Goal: Task Accomplishment & Management: Use online tool/utility

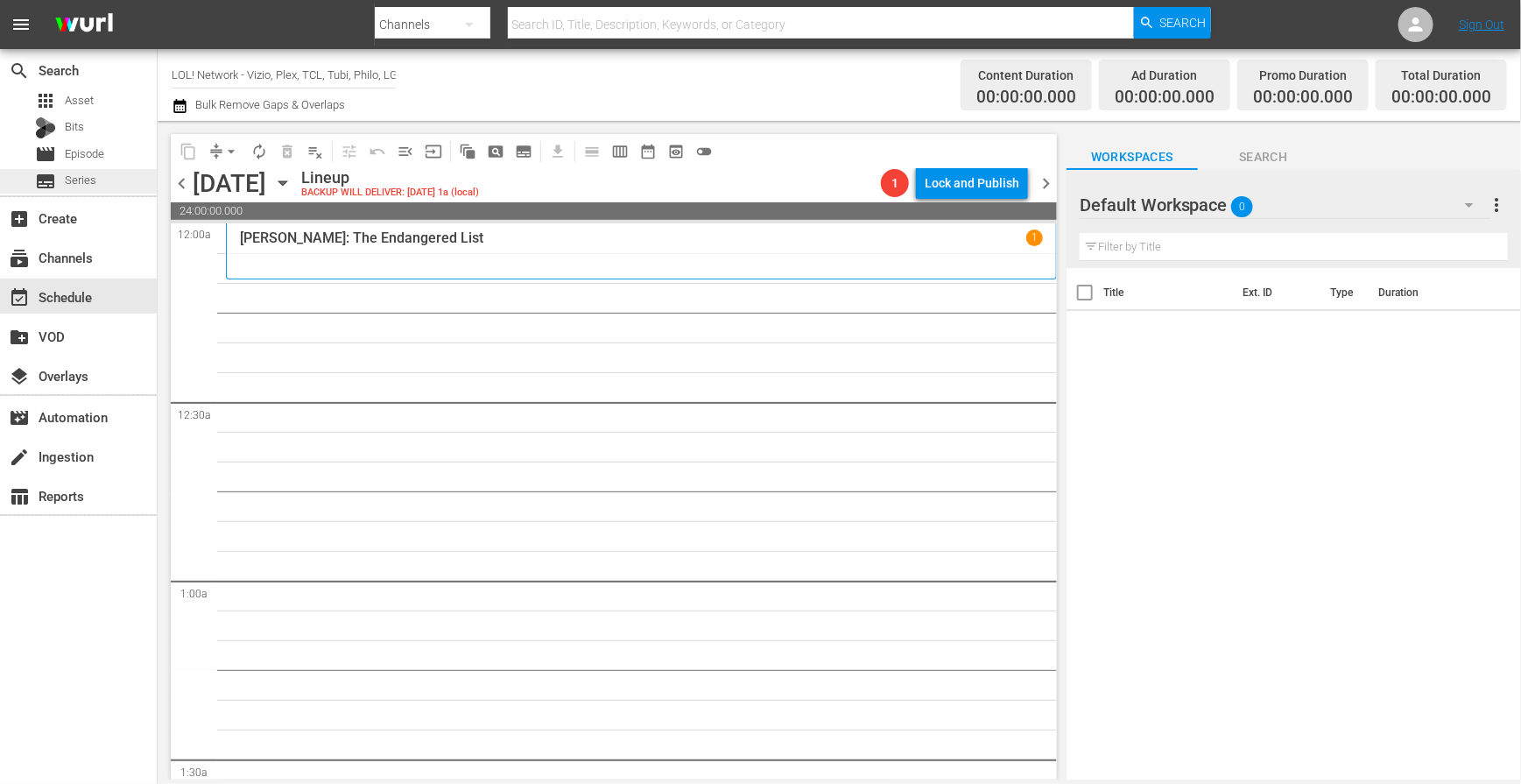
click at [93, 173] on span "Series" at bounding box center [81, 180] width 32 height 18
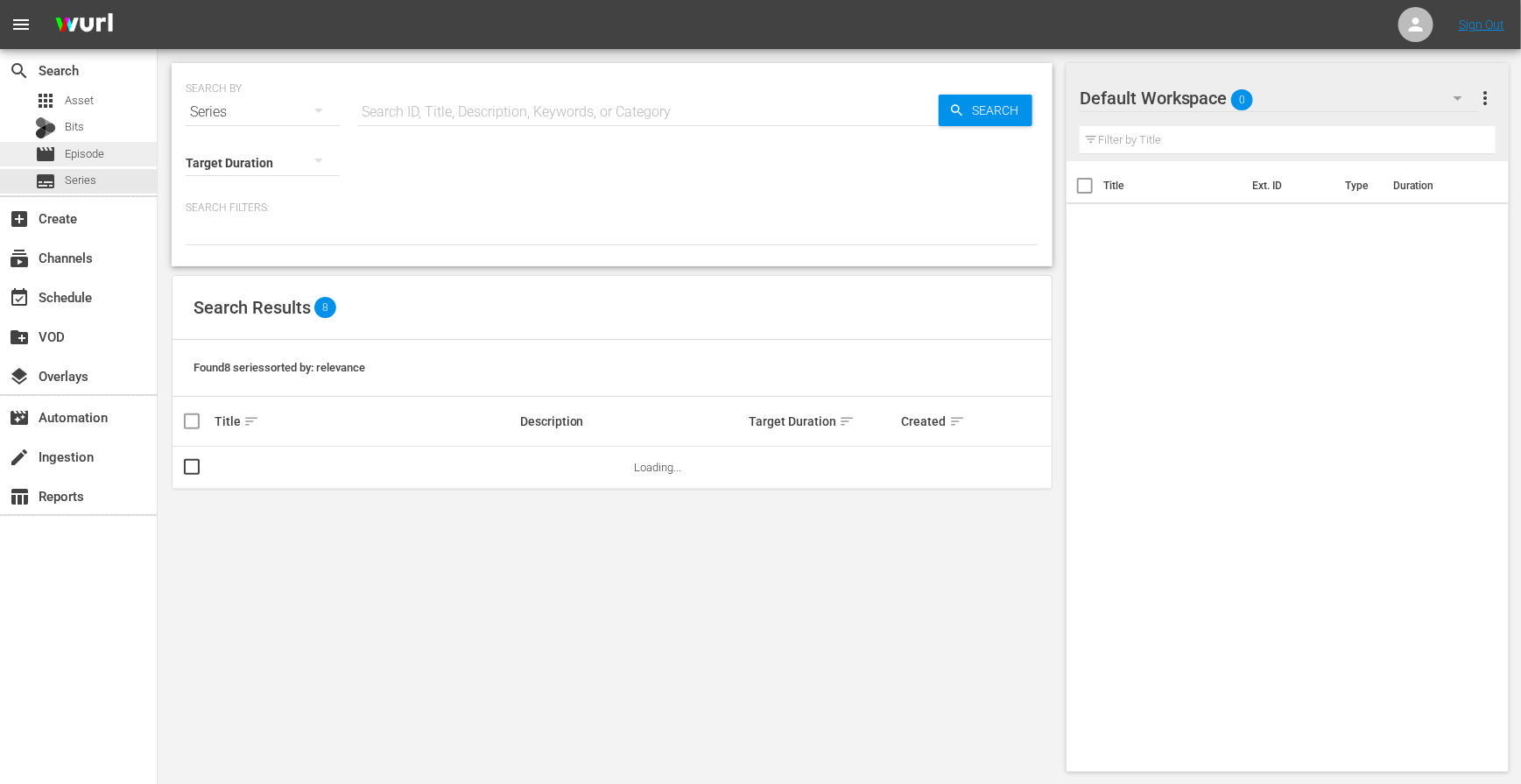
click at [95, 160] on span "Episode" at bounding box center [85, 154] width 39 height 18
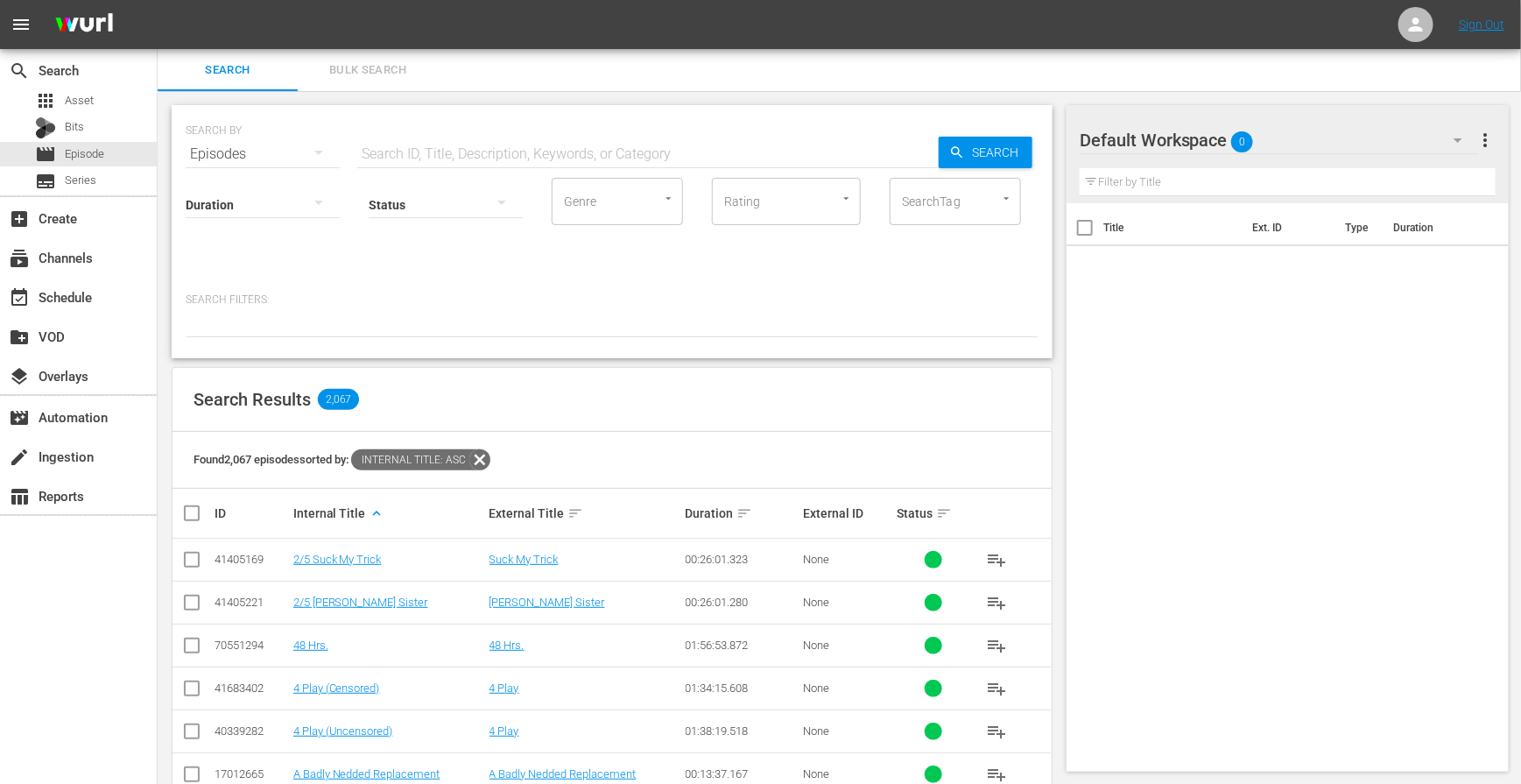
click at [687, 304] on p "Search Filters:" at bounding box center [612, 300] width 853 height 15
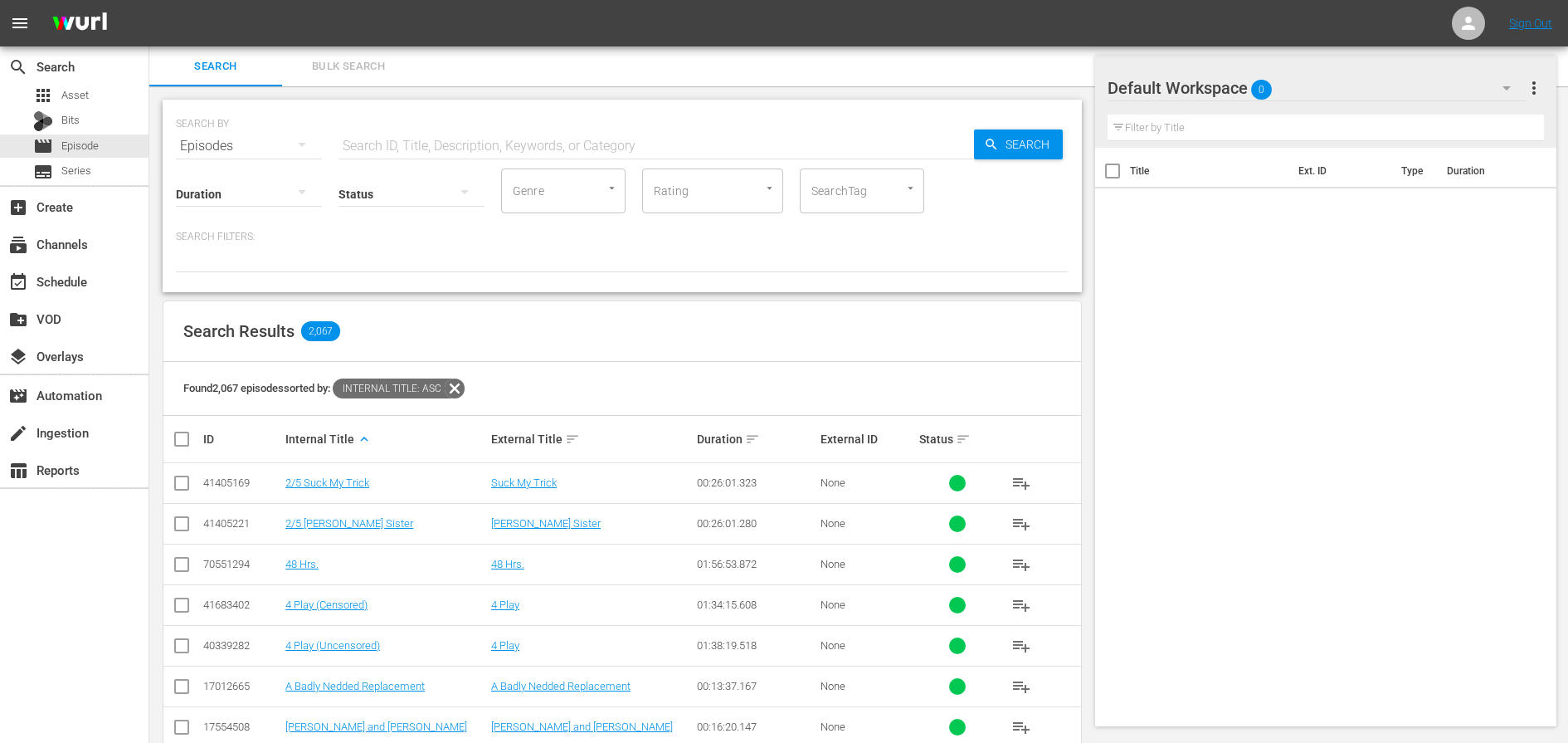
scroll to position [242, 0]
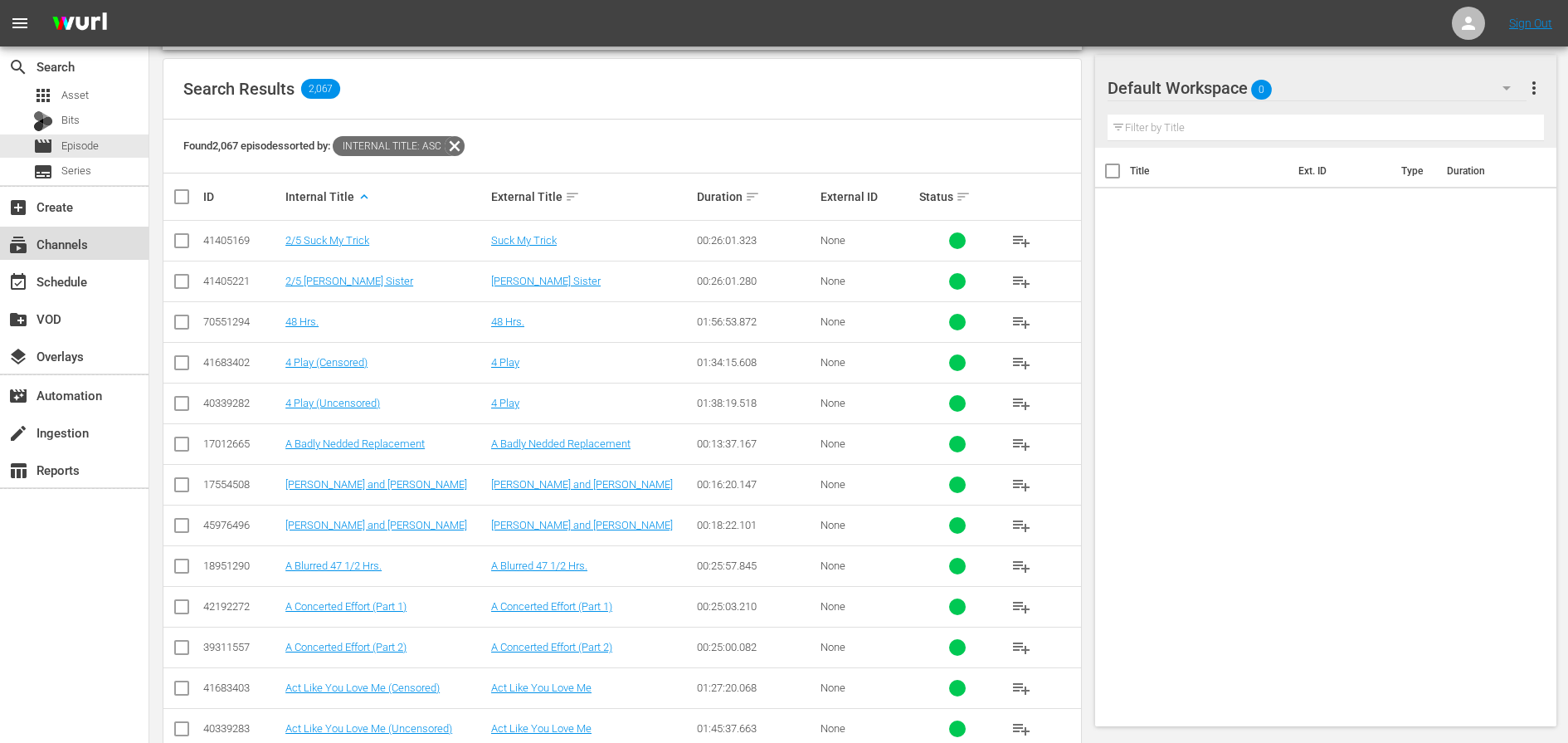
click at [86, 241] on div "subscriptions Channels" at bounding box center [46, 241] width 93 height 15
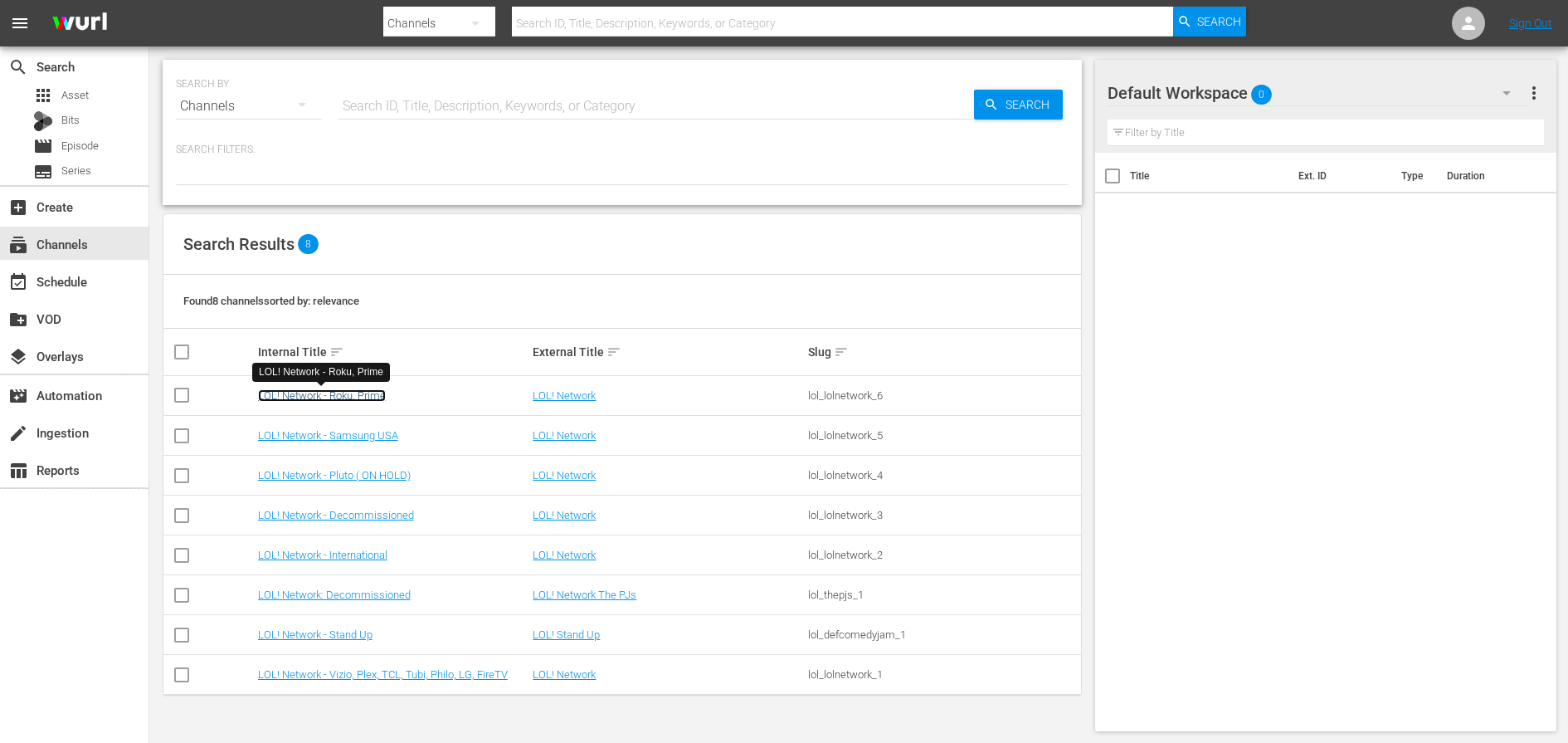
click at [370, 391] on link "LOL! Network - Roku, Prime" at bounding box center [321, 396] width 127 height 12
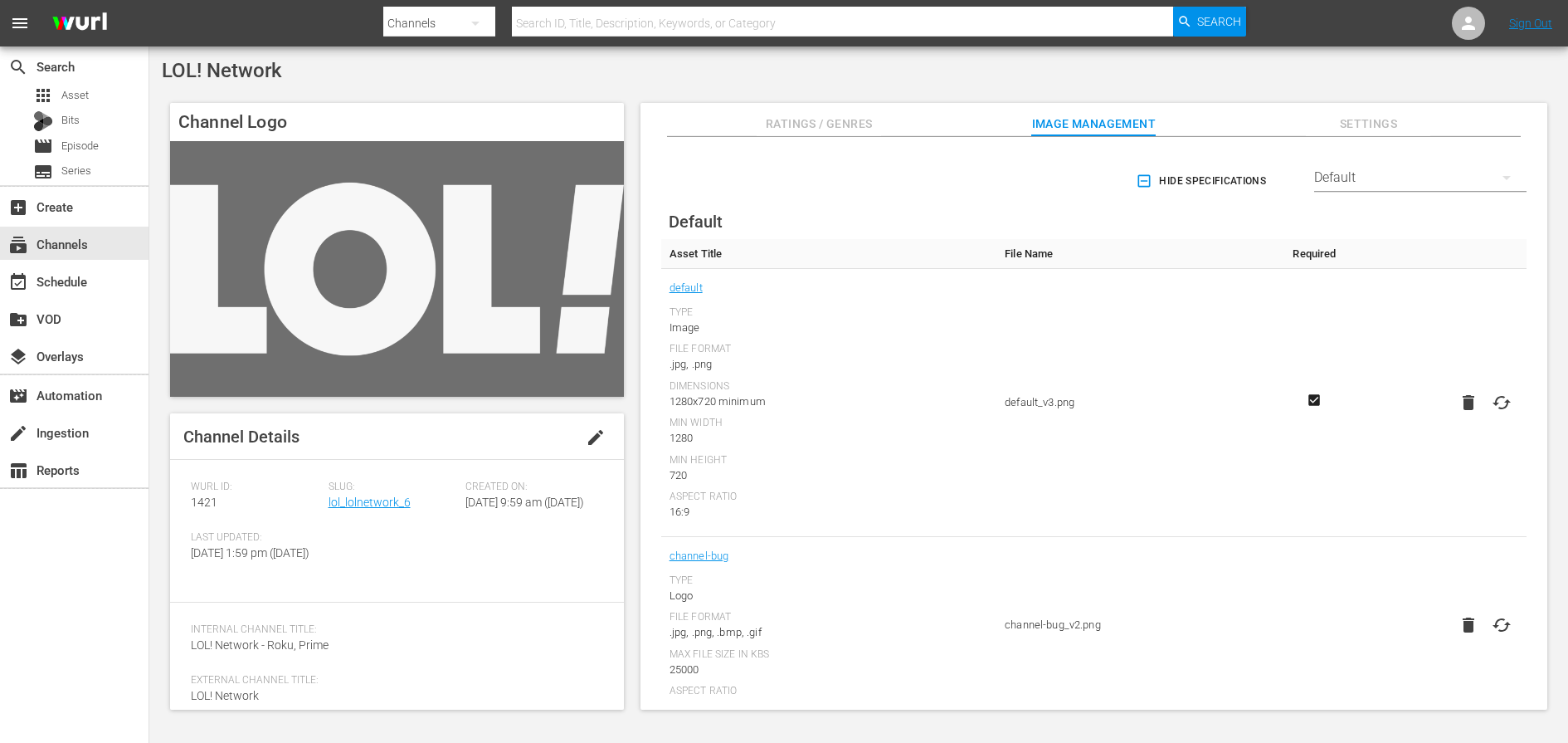
click at [374, 512] on div "Slug: lol_lolnetwork_6" at bounding box center [397, 505] width 138 height 51
click at [374, 508] on link "lol_lolnetwork_6" at bounding box center [370, 502] width 82 height 13
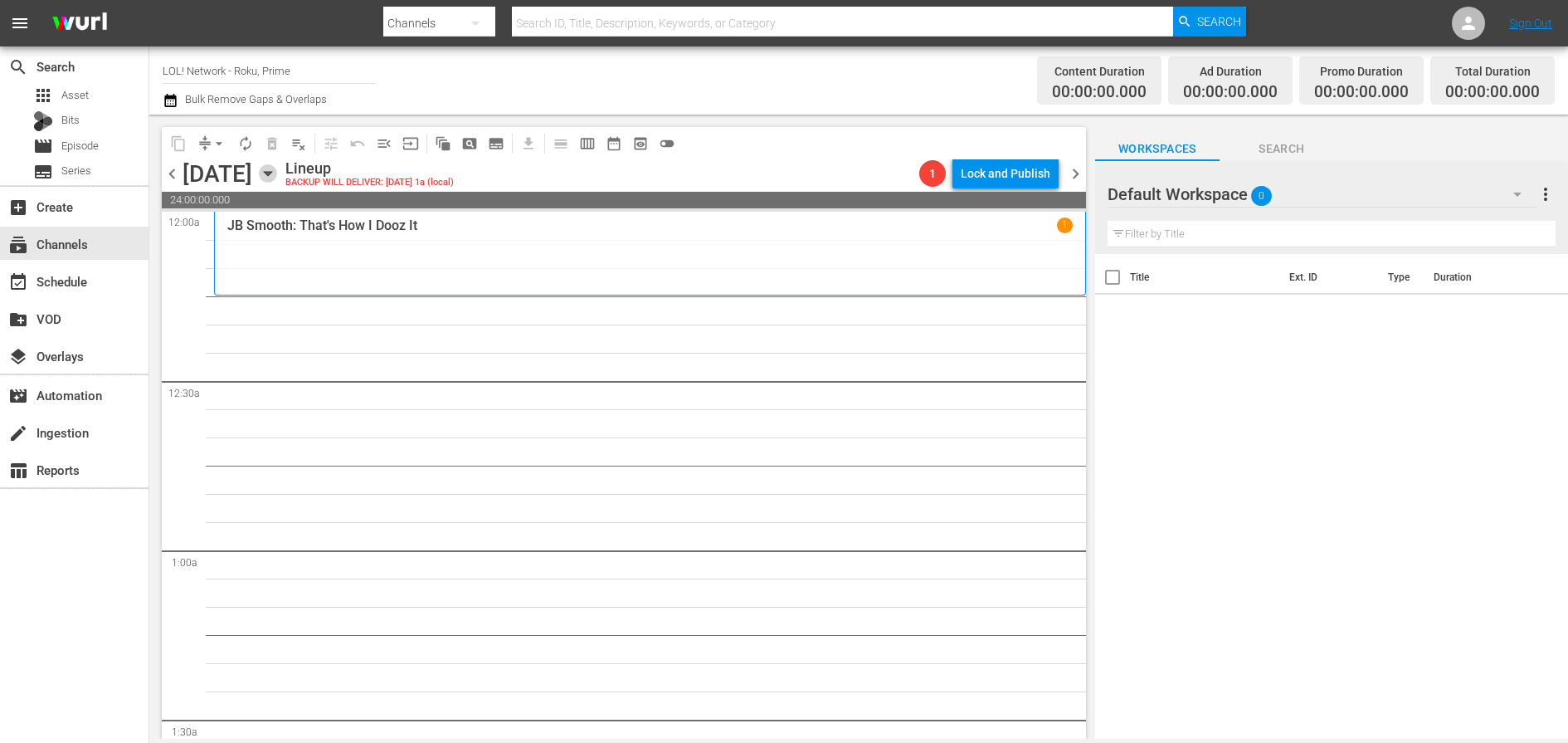
click at [277, 165] on icon "button" at bounding box center [268, 173] width 18 height 18
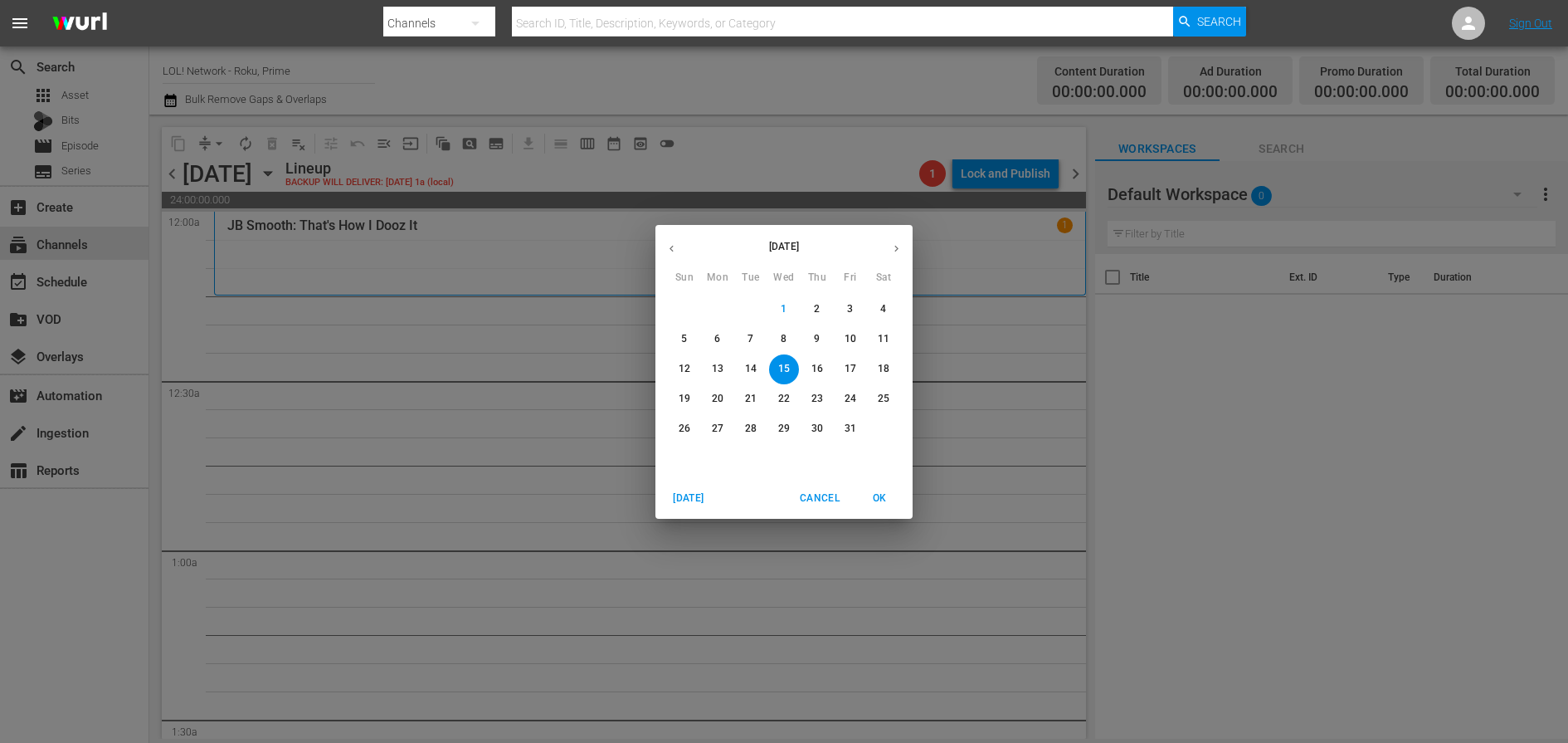
click at [758, 371] on span "14" at bounding box center [751, 369] width 30 height 14
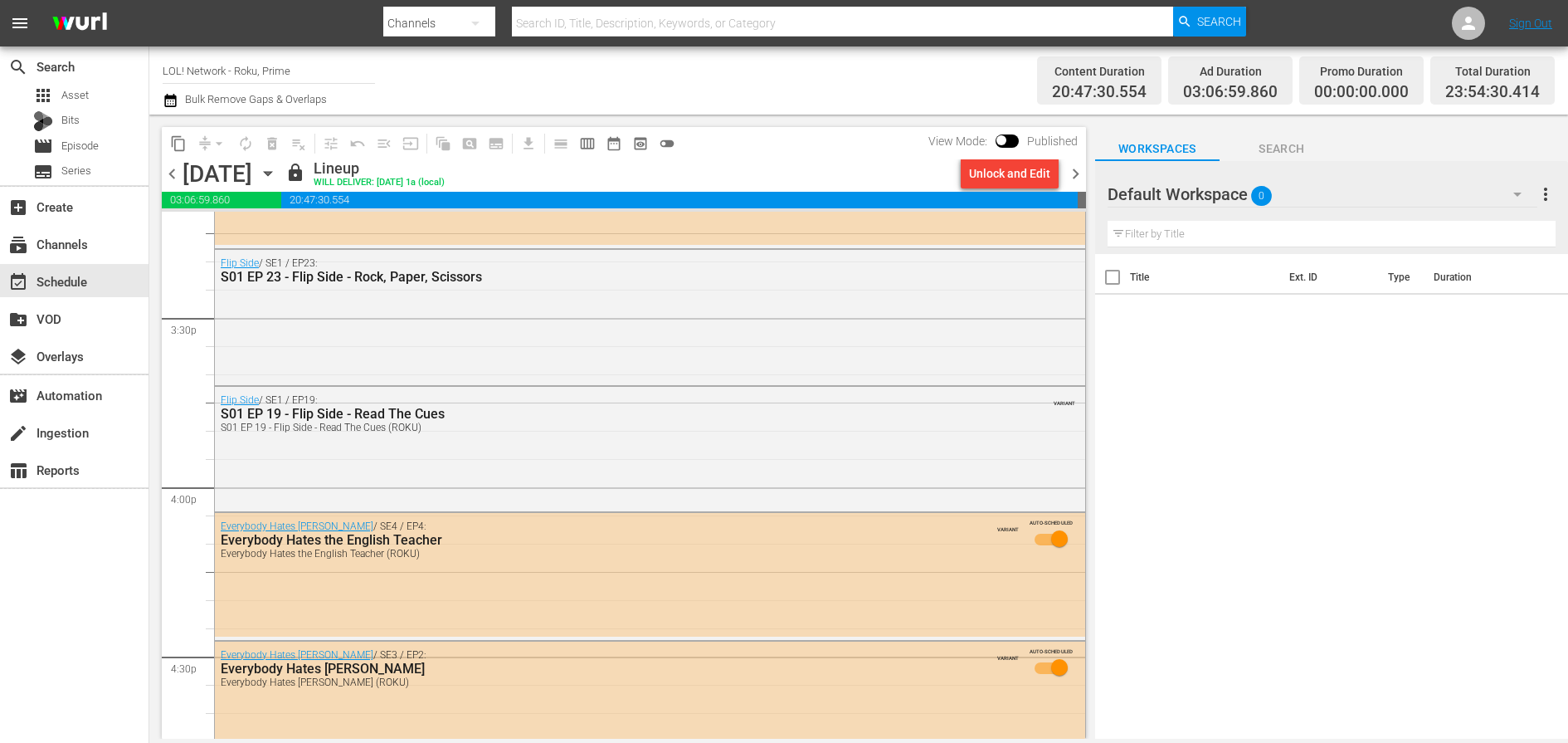
scroll to position [5161, 0]
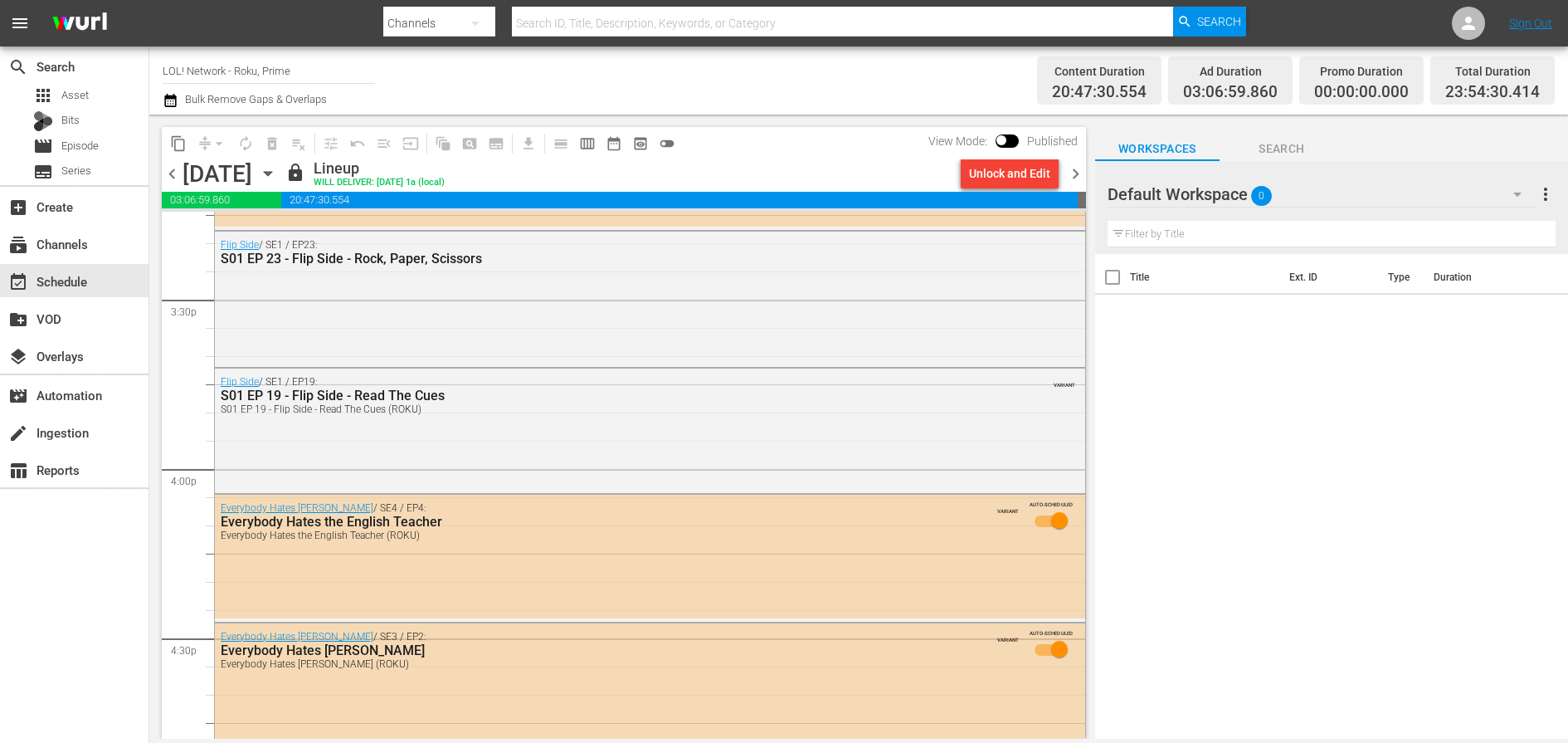
click at [281, 186] on div "[DATE] [DATE]" at bounding box center [232, 174] width 99 height 28
click at [281, 183] on div "[DATE] [DATE]" at bounding box center [232, 174] width 99 height 28
click at [277, 176] on icon "button" at bounding box center [268, 173] width 18 height 18
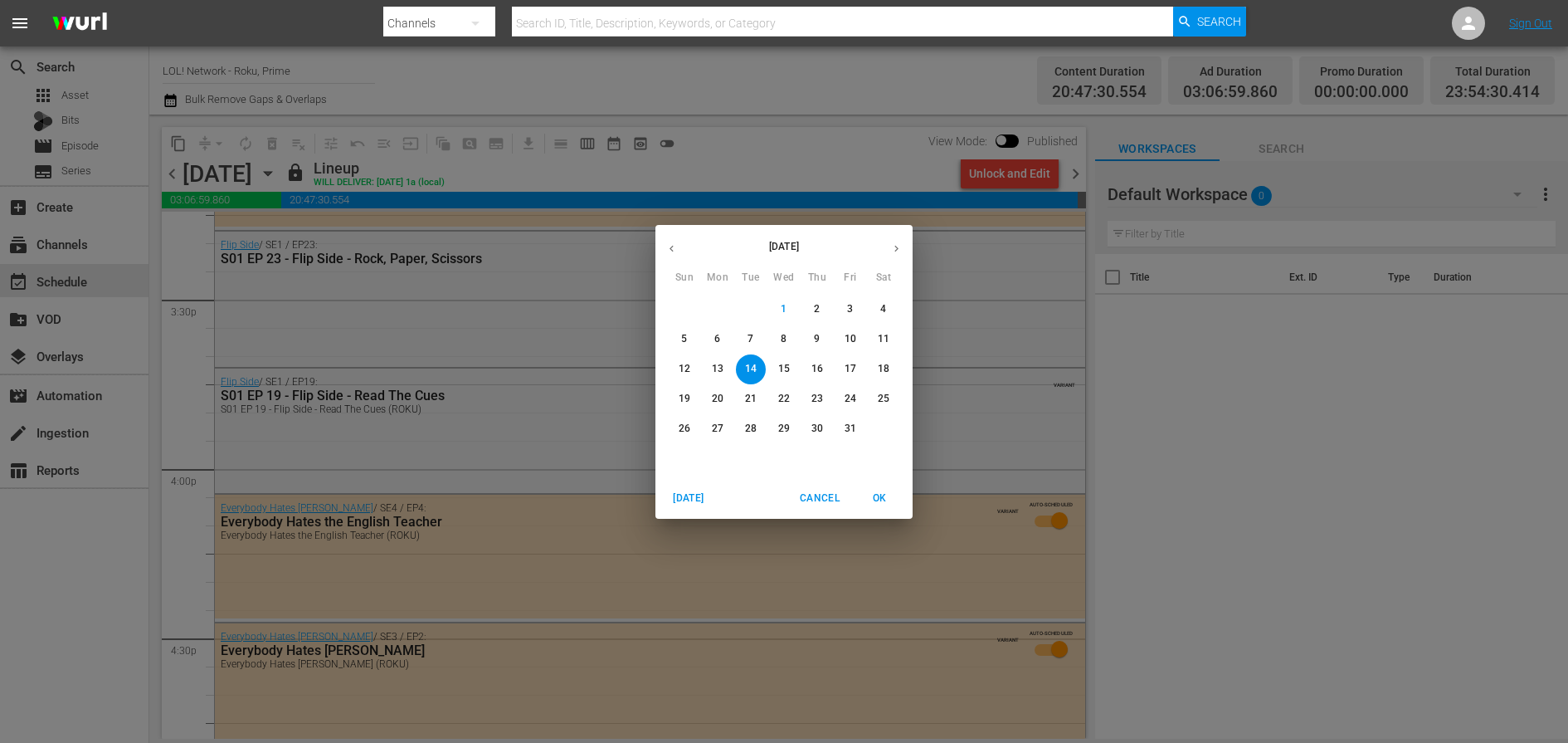
click at [779, 356] on button "15" at bounding box center [784, 370] width 30 height 30
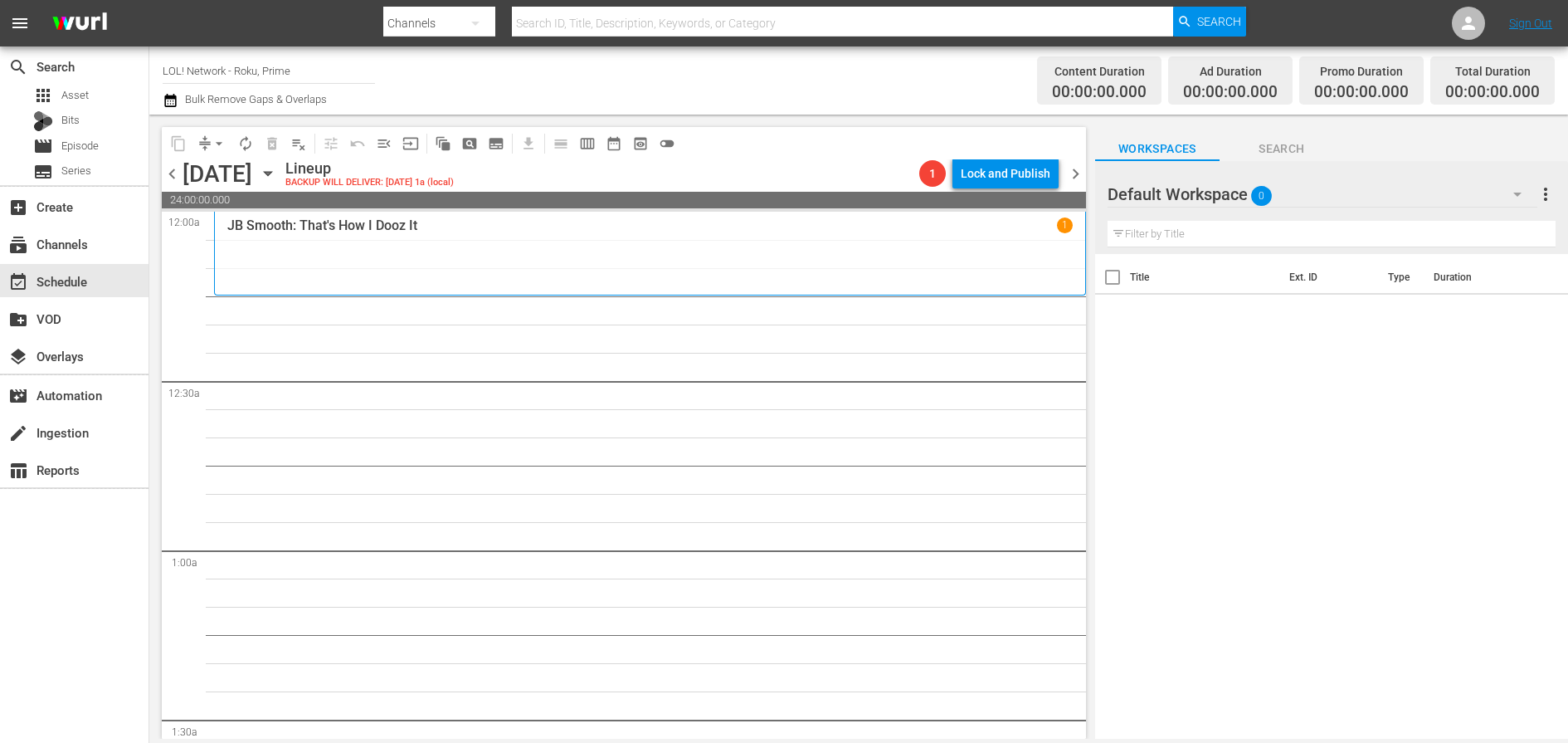
click at [277, 176] on icon "button" at bounding box center [268, 173] width 18 height 18
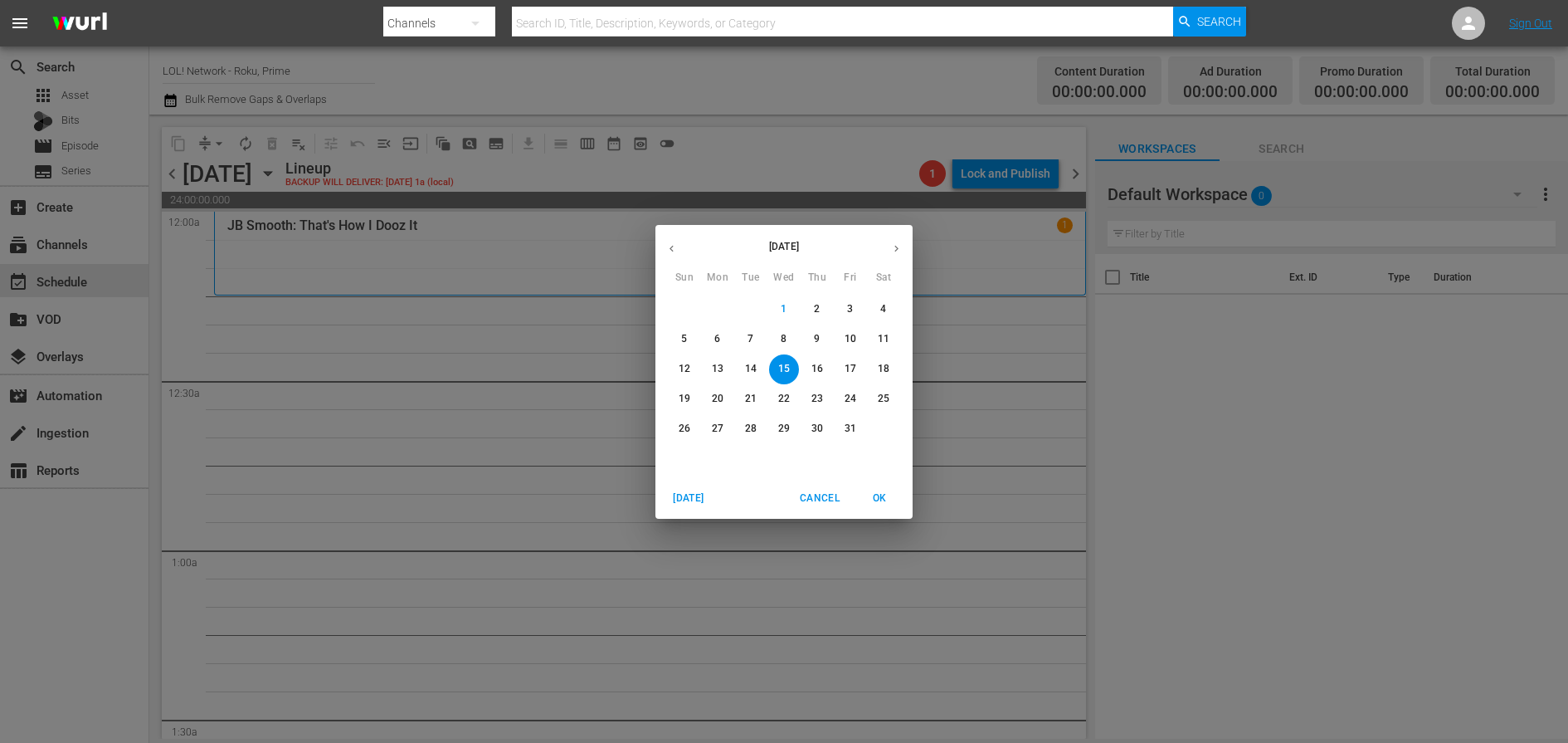
click at [820, 306] on span "2" at bounding box center [817, 309] width 30 height 14
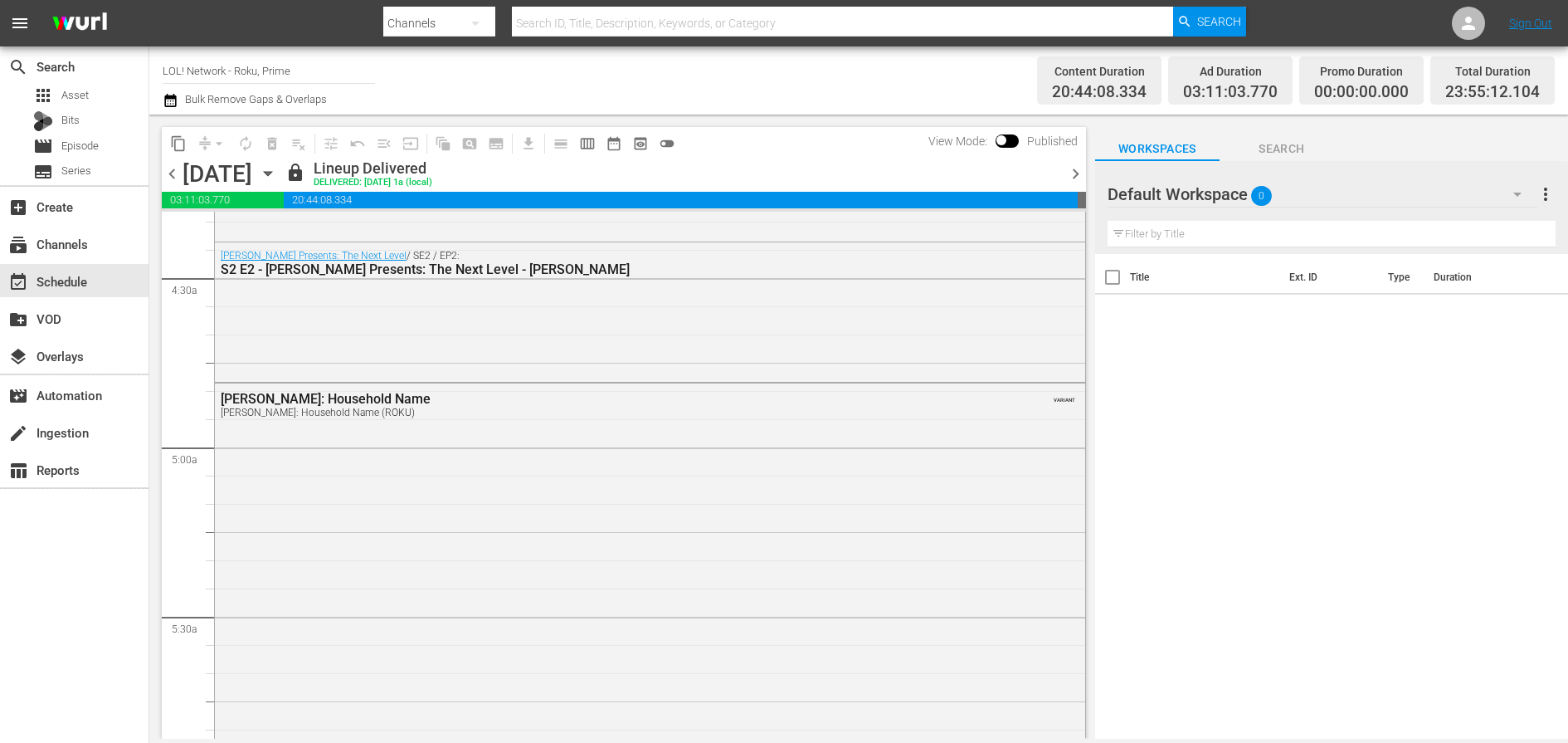
scroll to position [1533, 0]
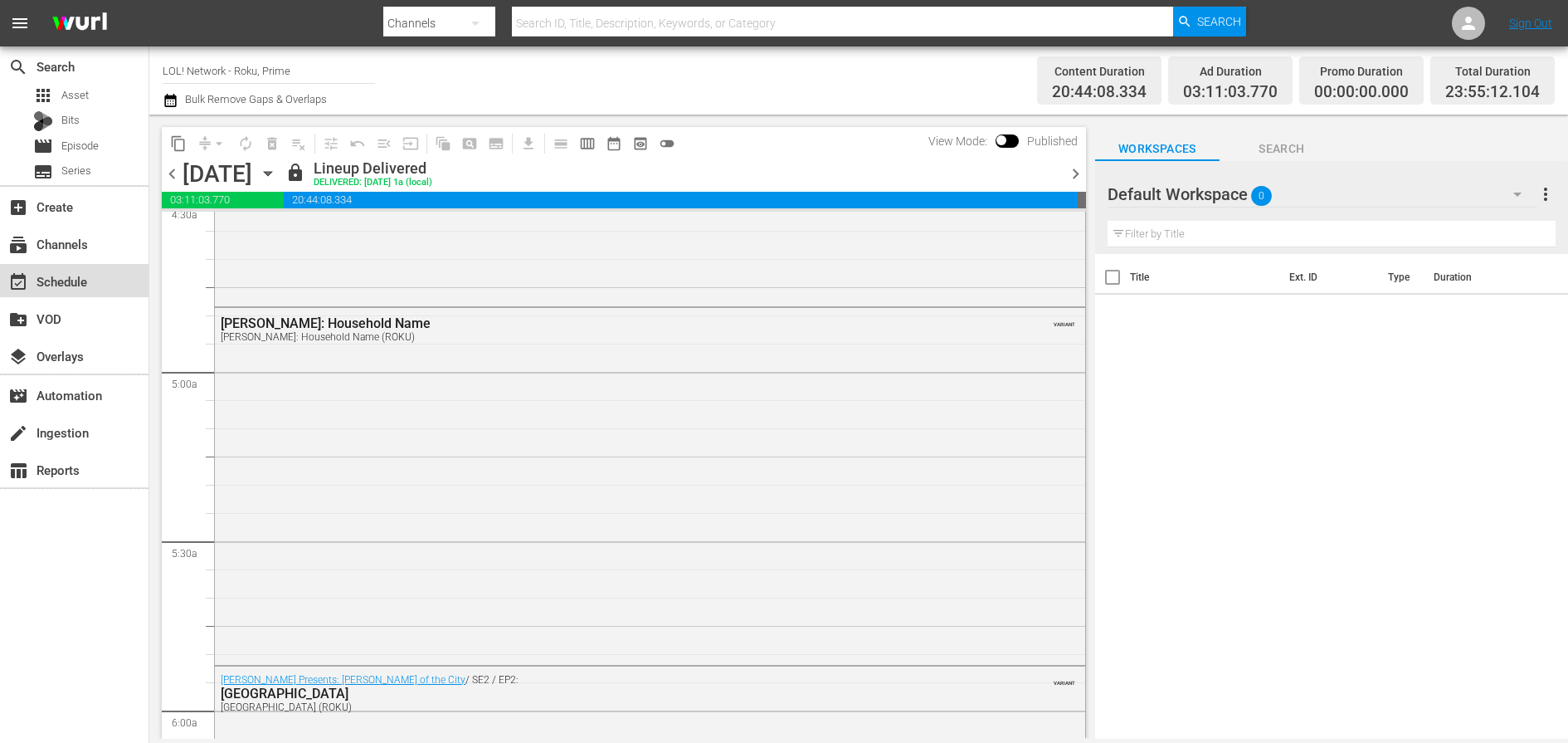
click at [91, 275] on div "event_available Schedule" at bounding box center [46, 279] width 93 height 15
click at [91, 254] on div "subscriptions Channels" at bounding box center [74, 242] width 149 height 33
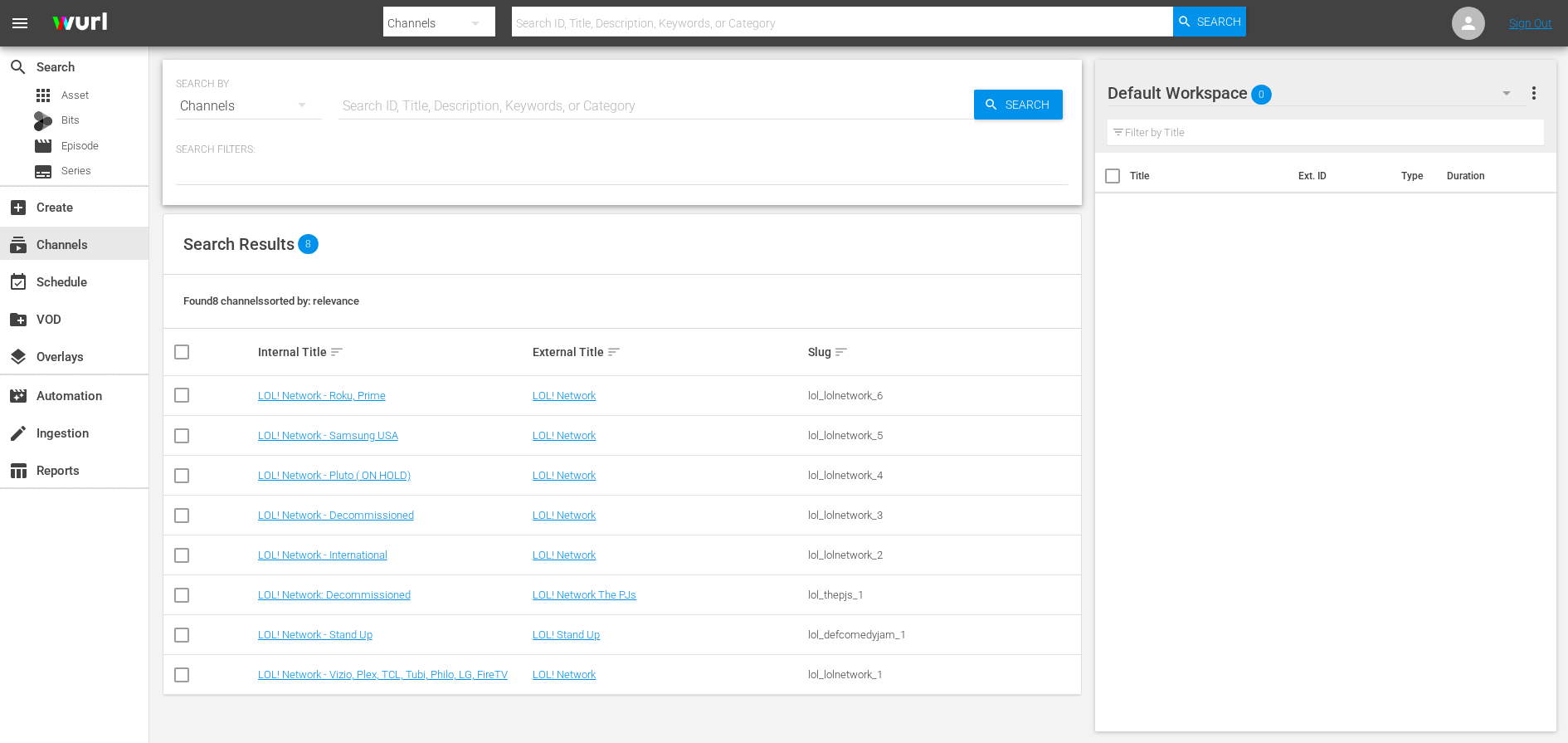
click at [346, 625] on td "LOL! Network - Stand Up" at bounding box center [393, 634] width 275 height 40
click at [346, 628] on link "LOL! Network - Stand Up" at bounding box center [315, 634] width 115 height 12
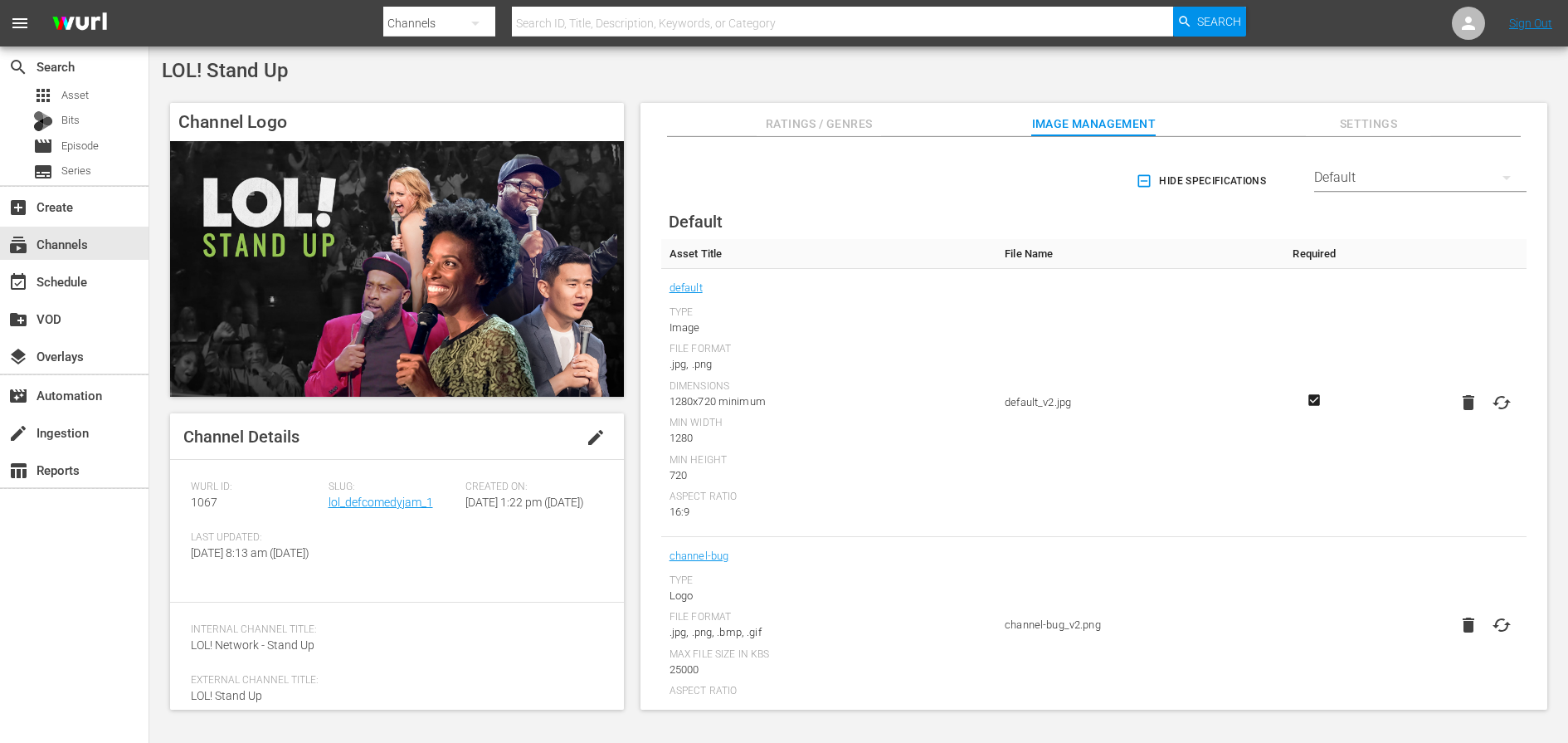
click at [407, 510] on div "Slug: lol_defcomedyjam_1" at bounding box center [397, 505] width 138 height 51
click at [407, 504] on link "lol_defcomedyjam_1" at bounding box center [380, 502] width 104 height 13
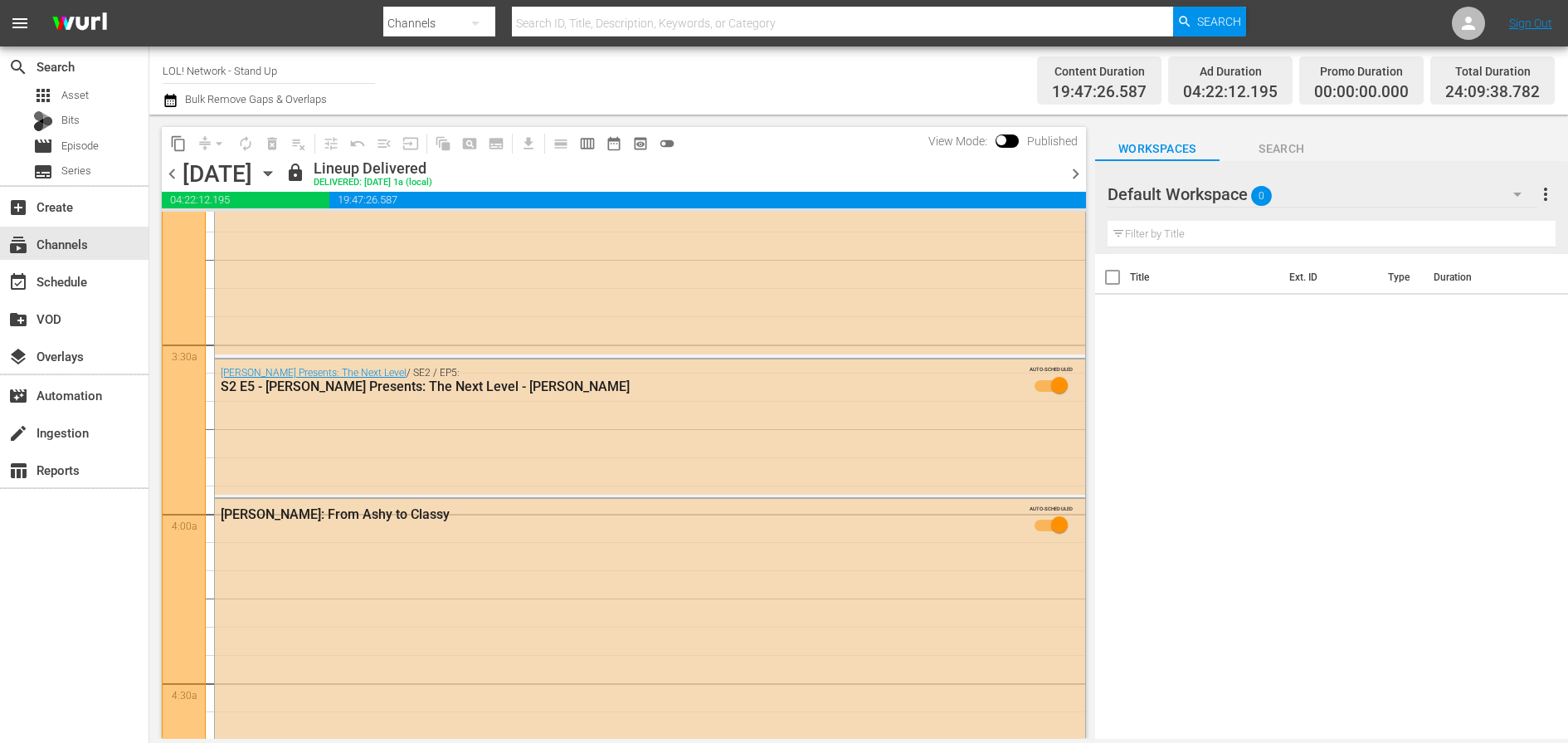
scroll to position [1452, 0]
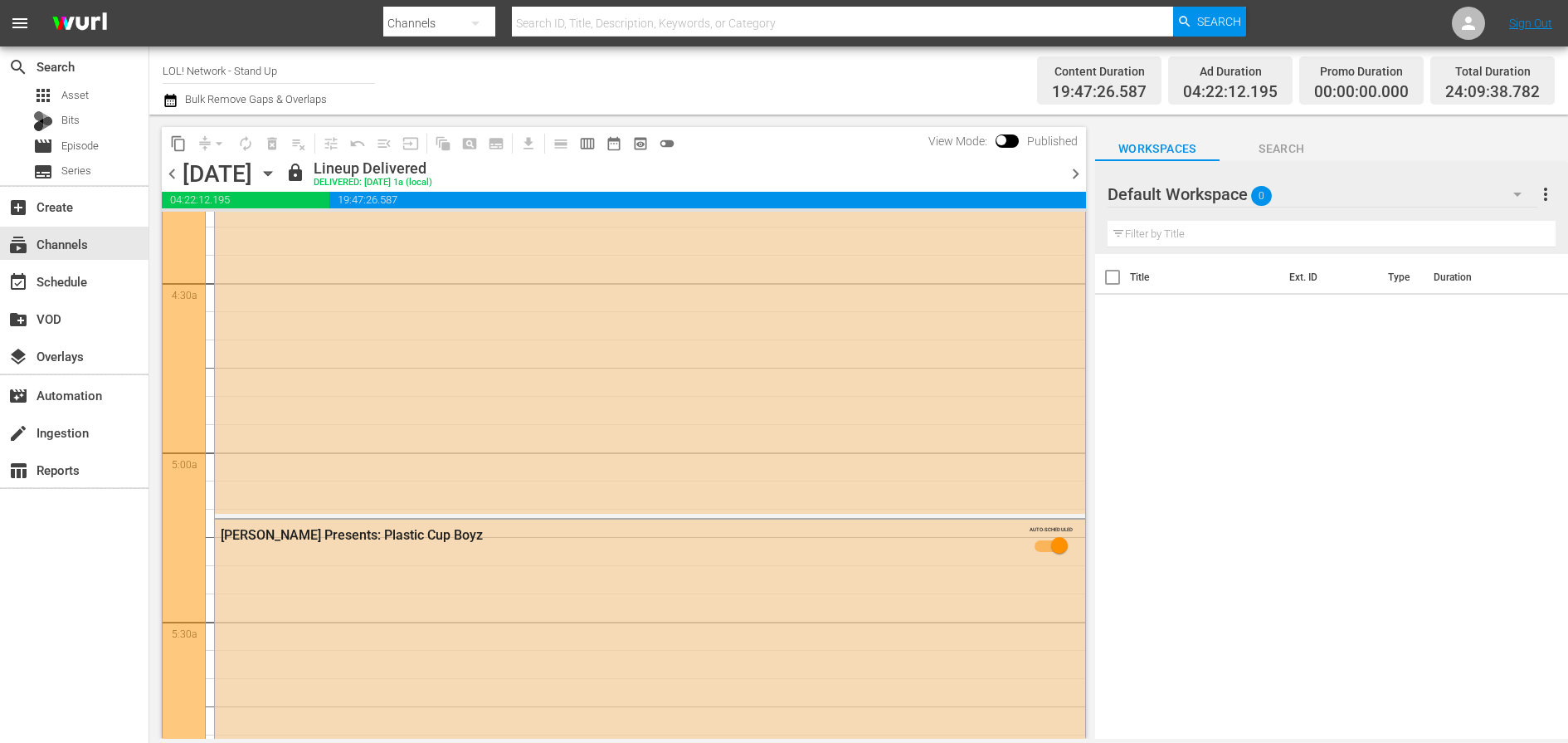
click at [428, 157] on span "auto_awesome_motion_outlined" at bounding box center [440, 143] width 32 height 32
click at [277, 169] on icon "button" at bounding box center [268, 173] width 18 height 18
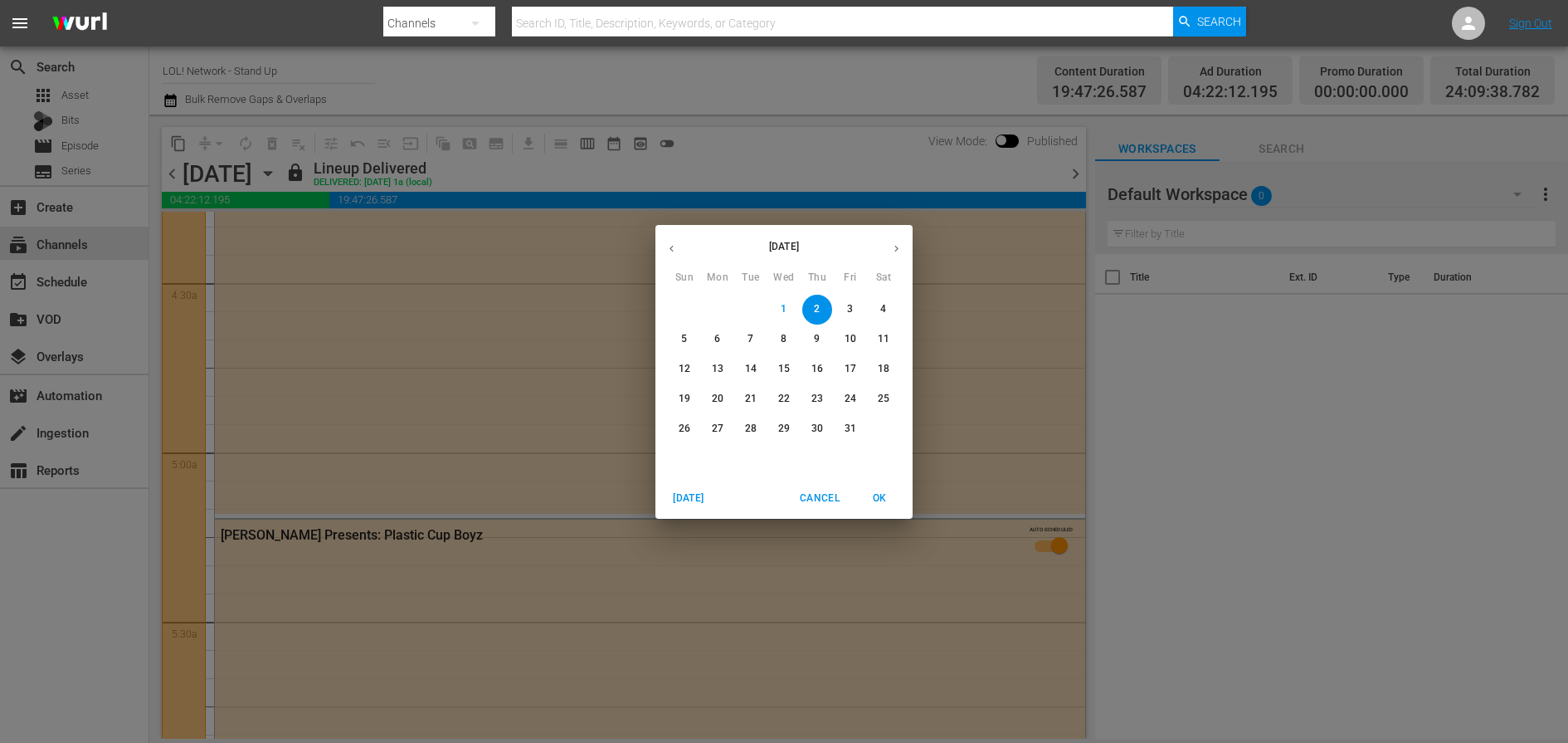
click at [848, 310] on p "3" at bounding box center [849, 309] width 6 height 14
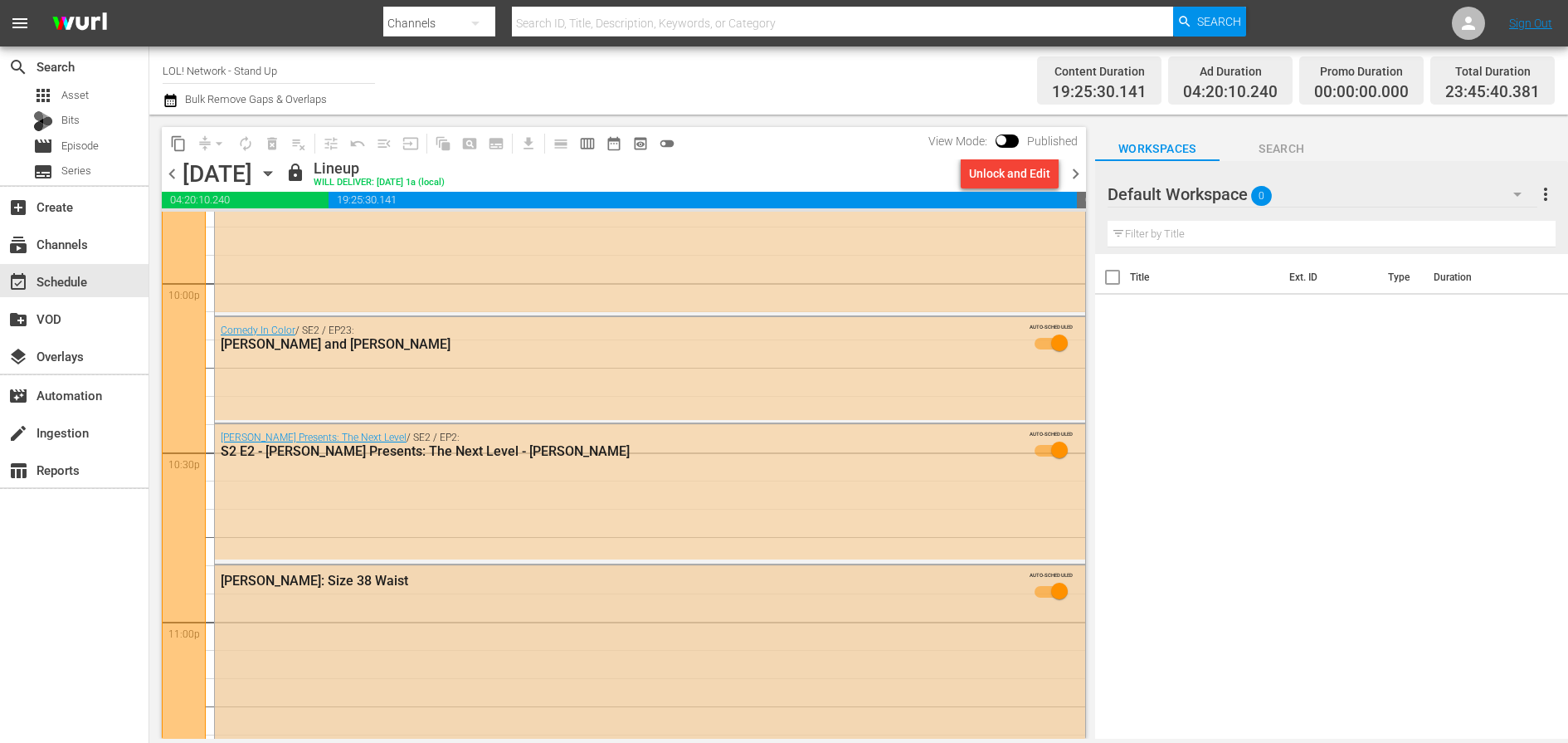
scroll to position [7356, 0]
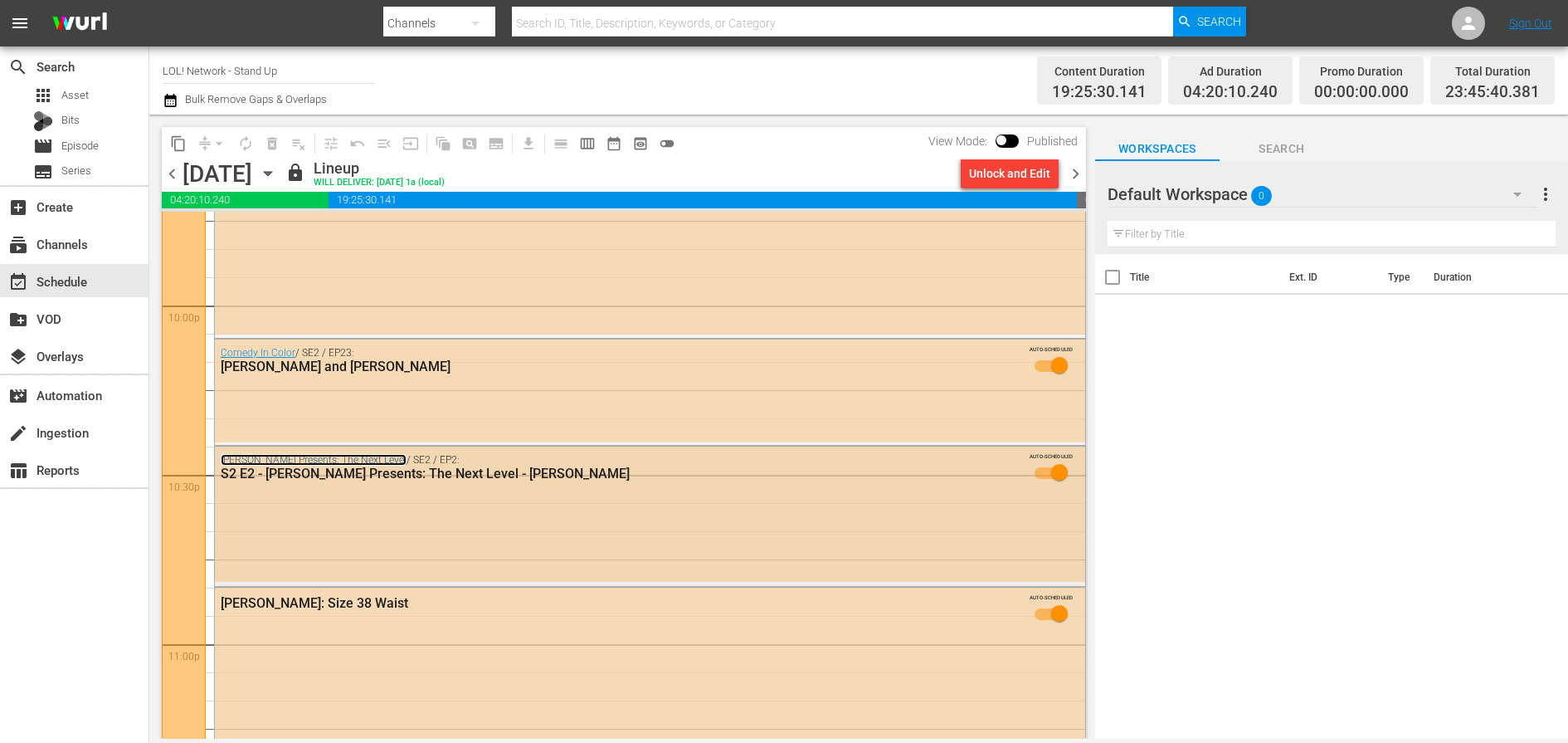
click at [310, 462] on link "[PERSON_NAME] Presents: The Next Level" at bounding box center [313, 460] width 186 height 12
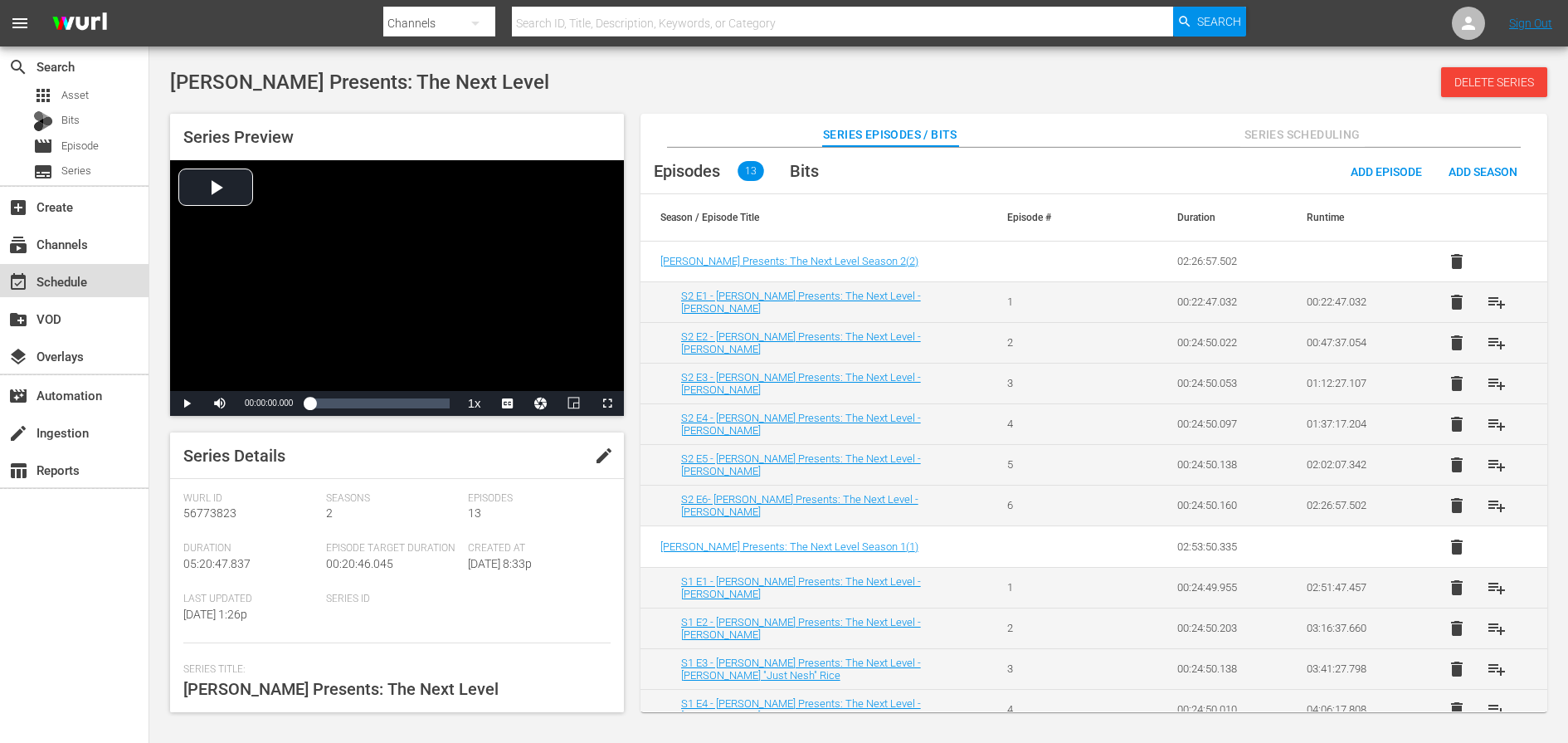
click at [86, 275] on div "event_available Schedule" at bounding box center [46, 279] width 93 height 15
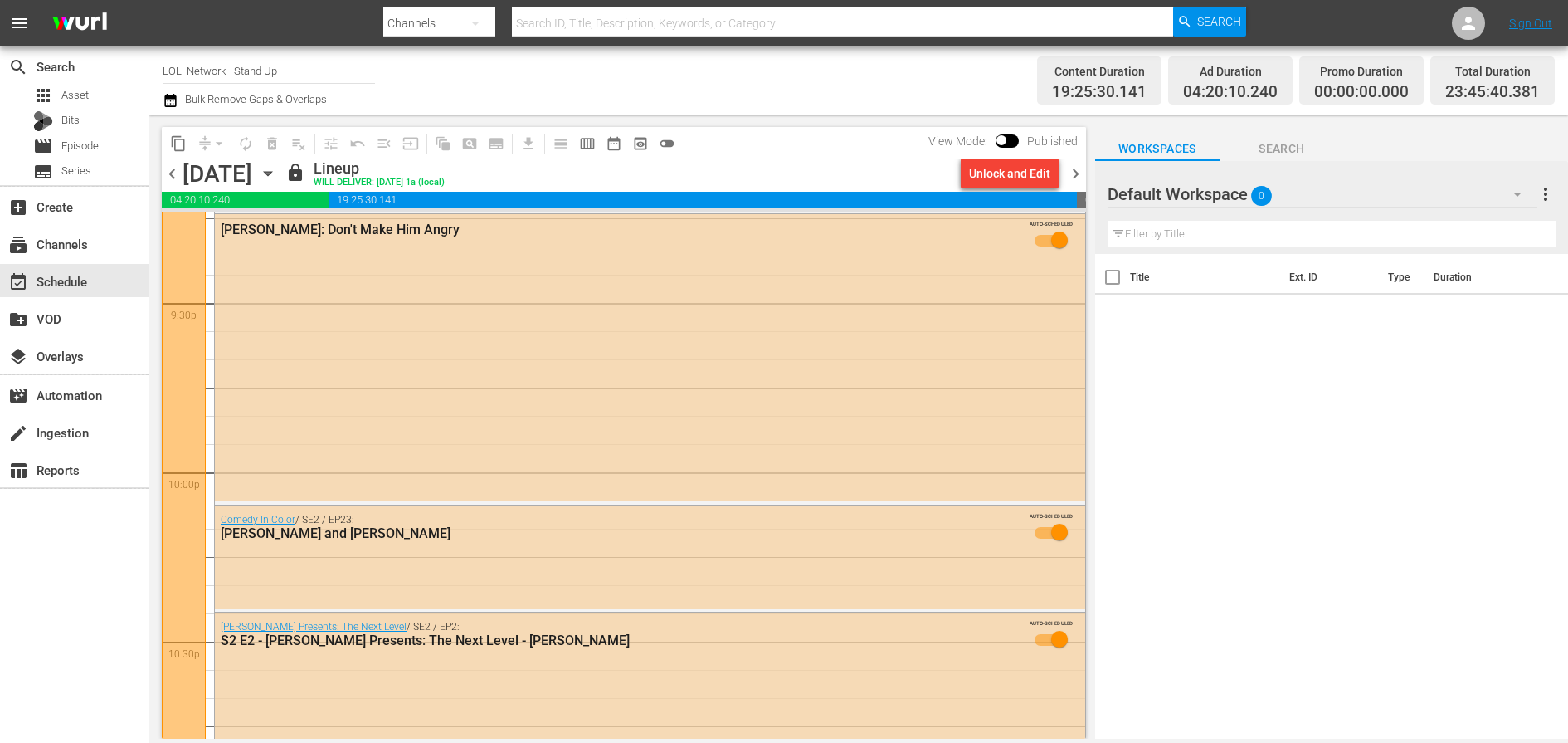
scroll to position [7641, 0]
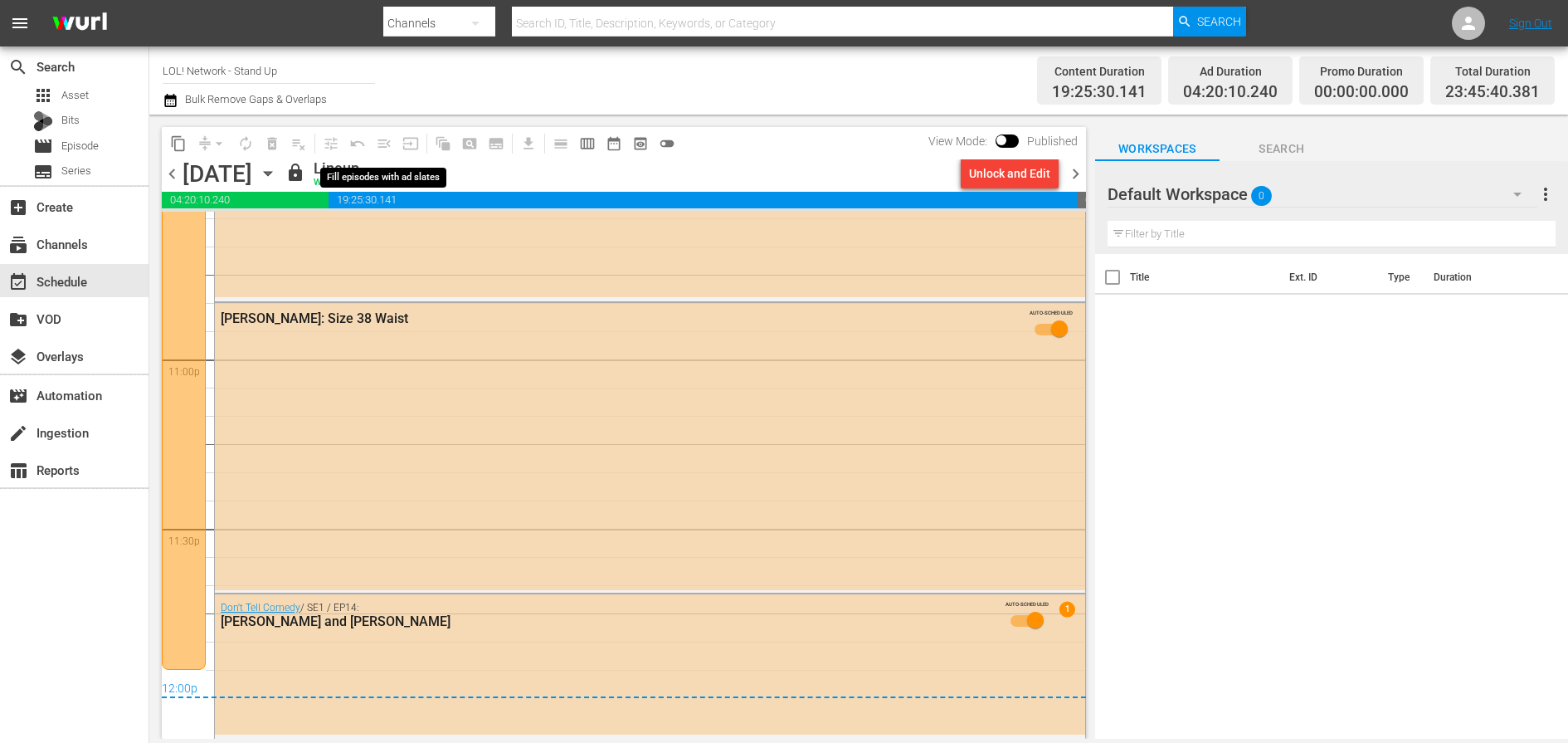
click at [389, 156] on span "menu_open" at bounding box center [384, 143] width 27 height 27
click at [277, 172] on icon "button" at bounding box center [268, 173] width 18 height 18
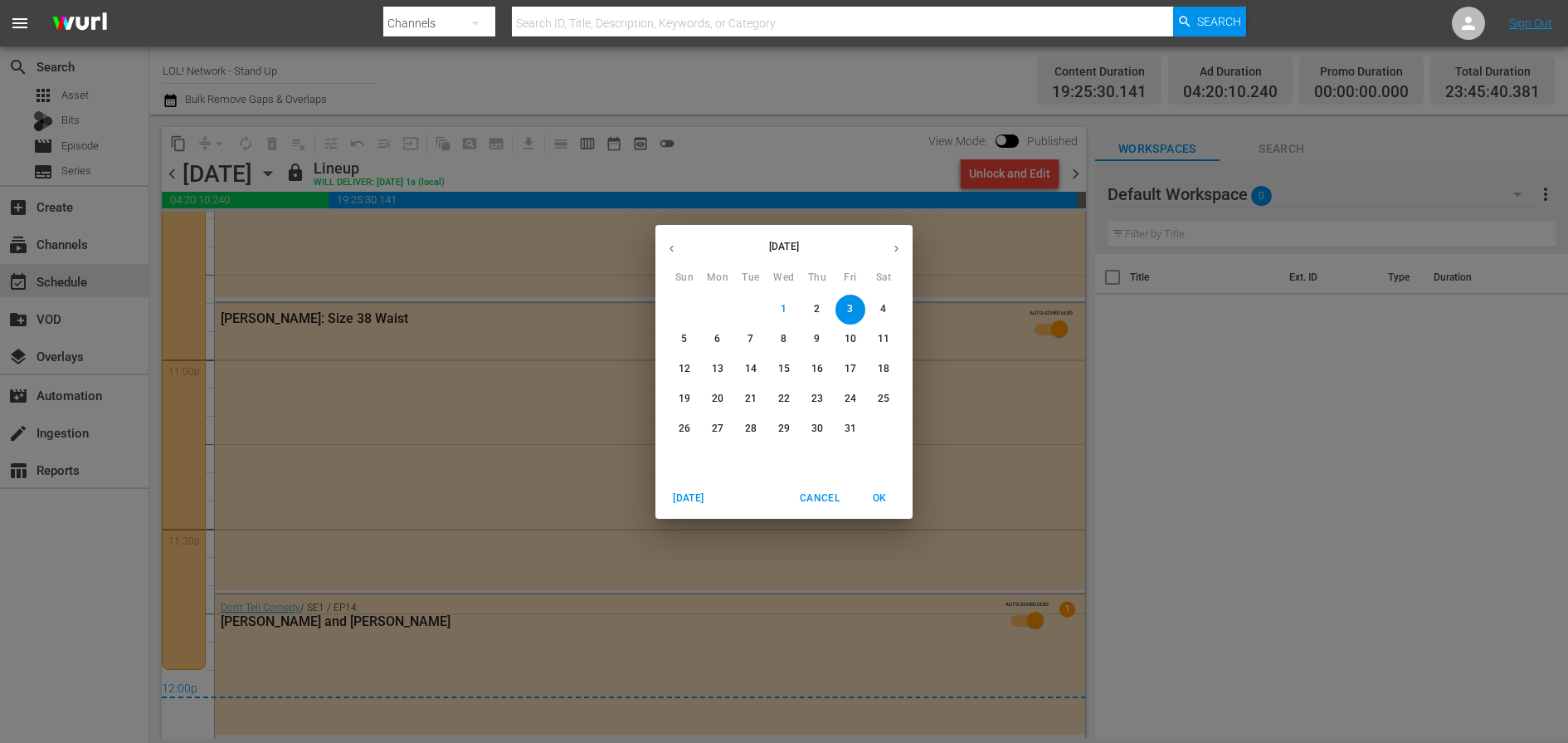
click at [882, 306] on p "4" at bounding box center [882, 309] width 6 height 14
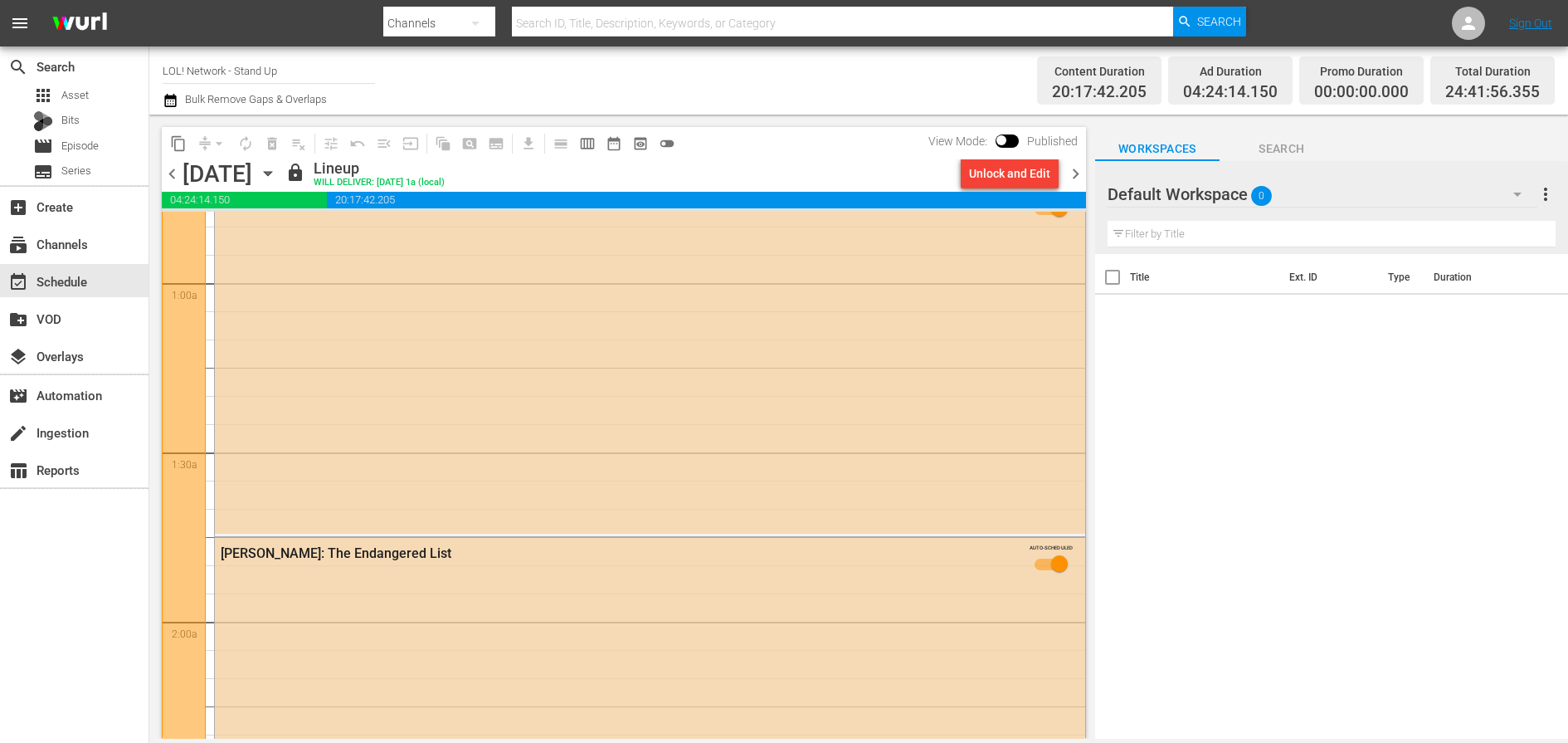
scroll to position [272, 0]
click at [277, 167] on icon "button" at bounding box center [268, 173] width 18 height 18
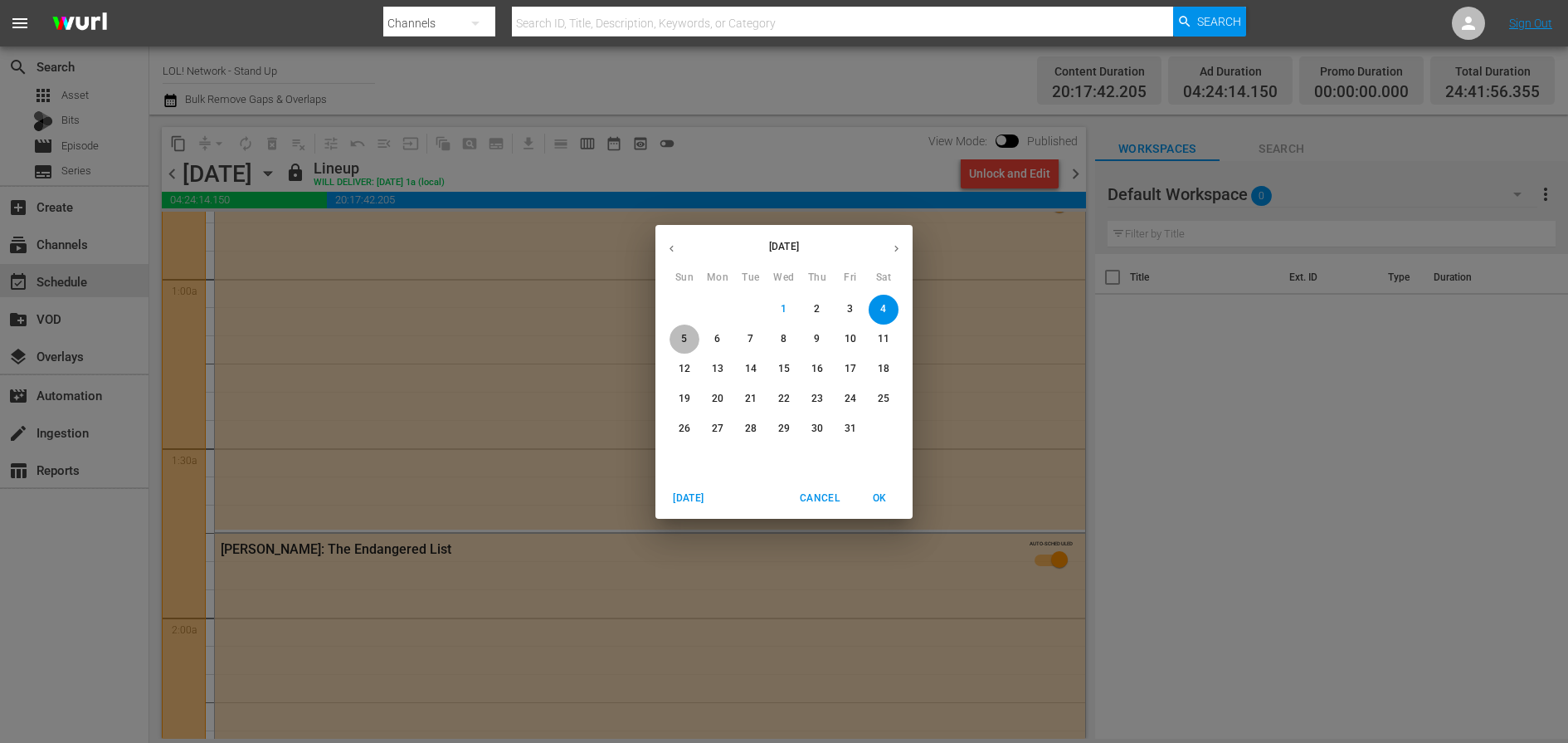
click at [683, 343] on p "5" at bounding box center [684, 339] width 6 height 14
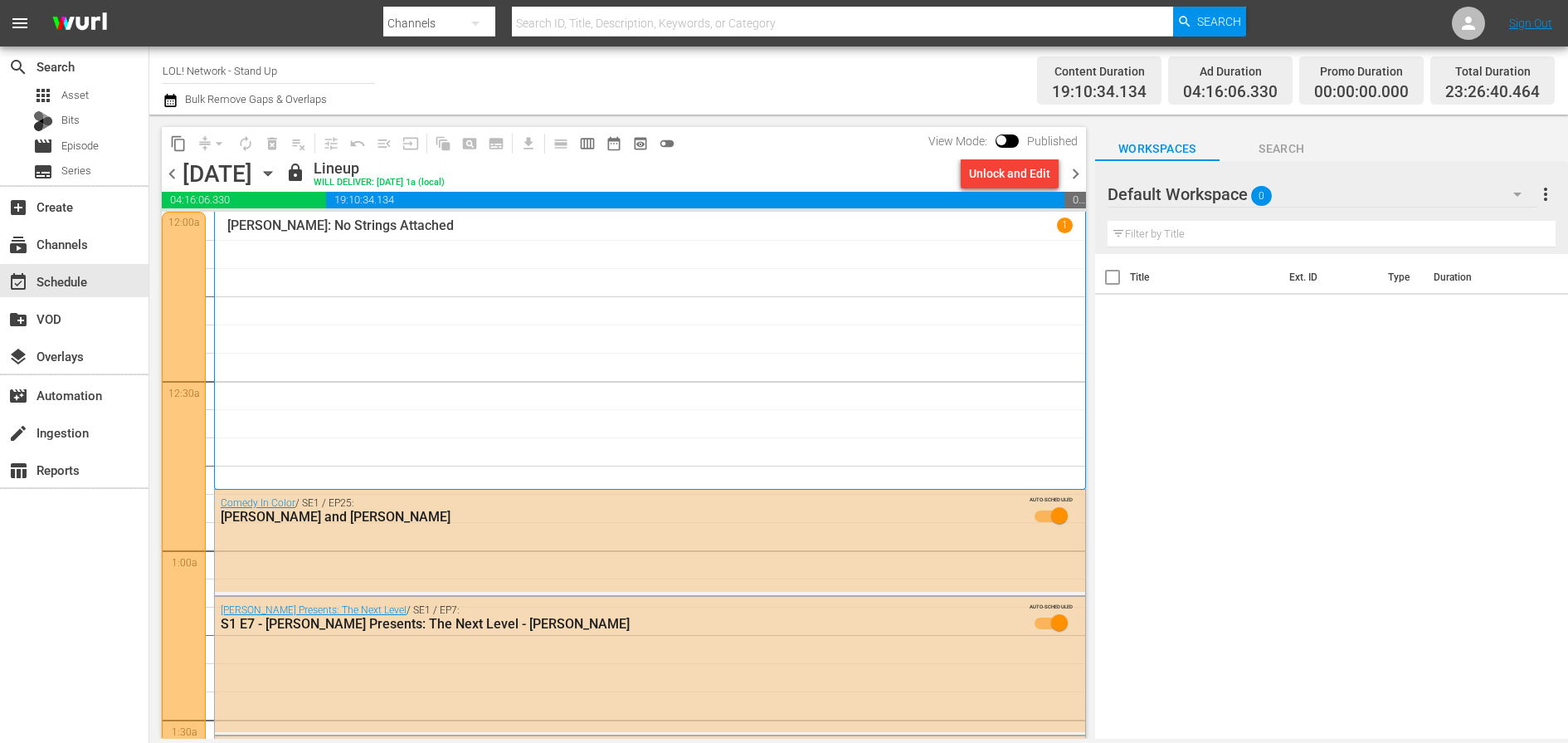
click at [277, 171] on icon "button" at bounding box center [268, 173] width 18 height 18
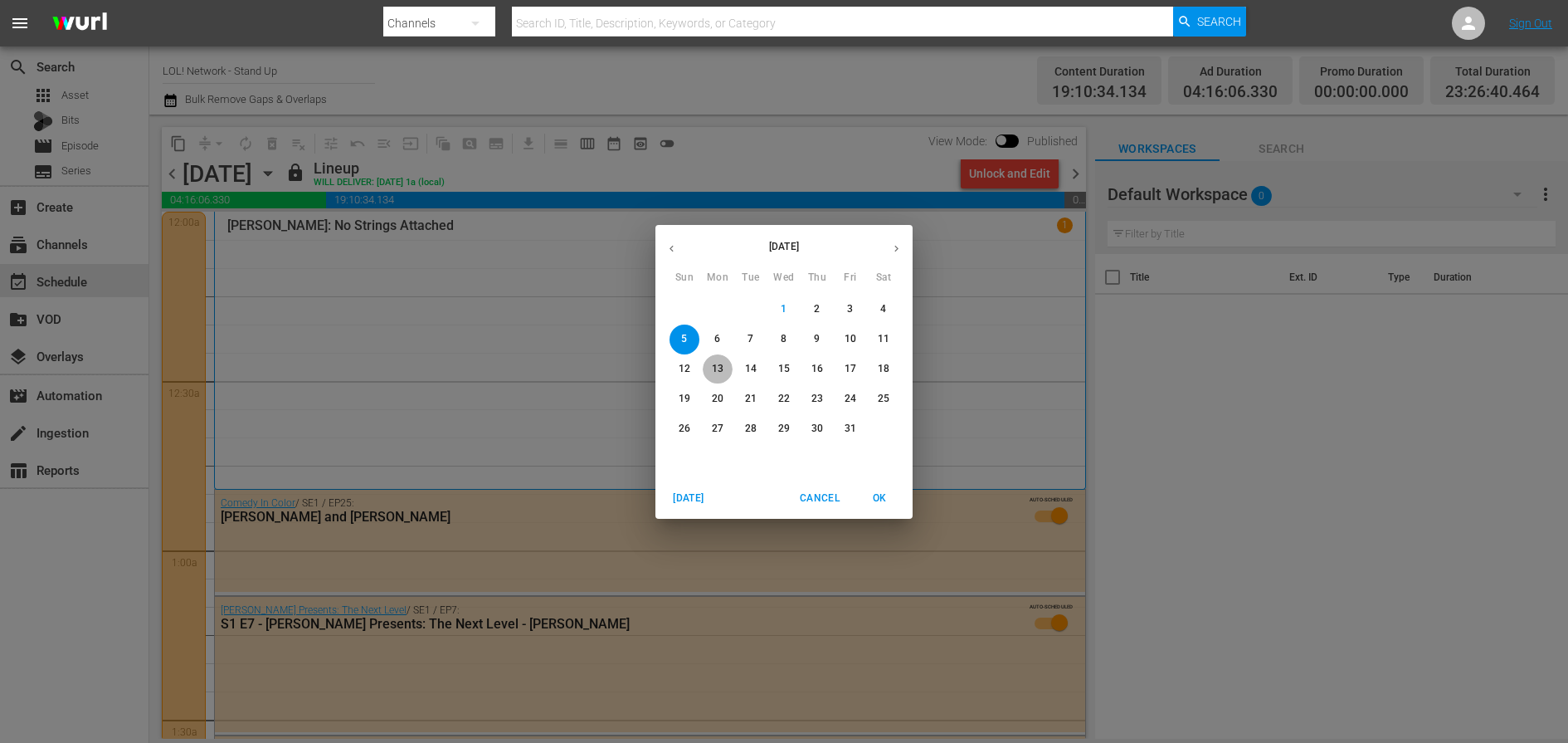
click at [720, 359] on button "13" at bounding box center [718, 370] width 30 height 30
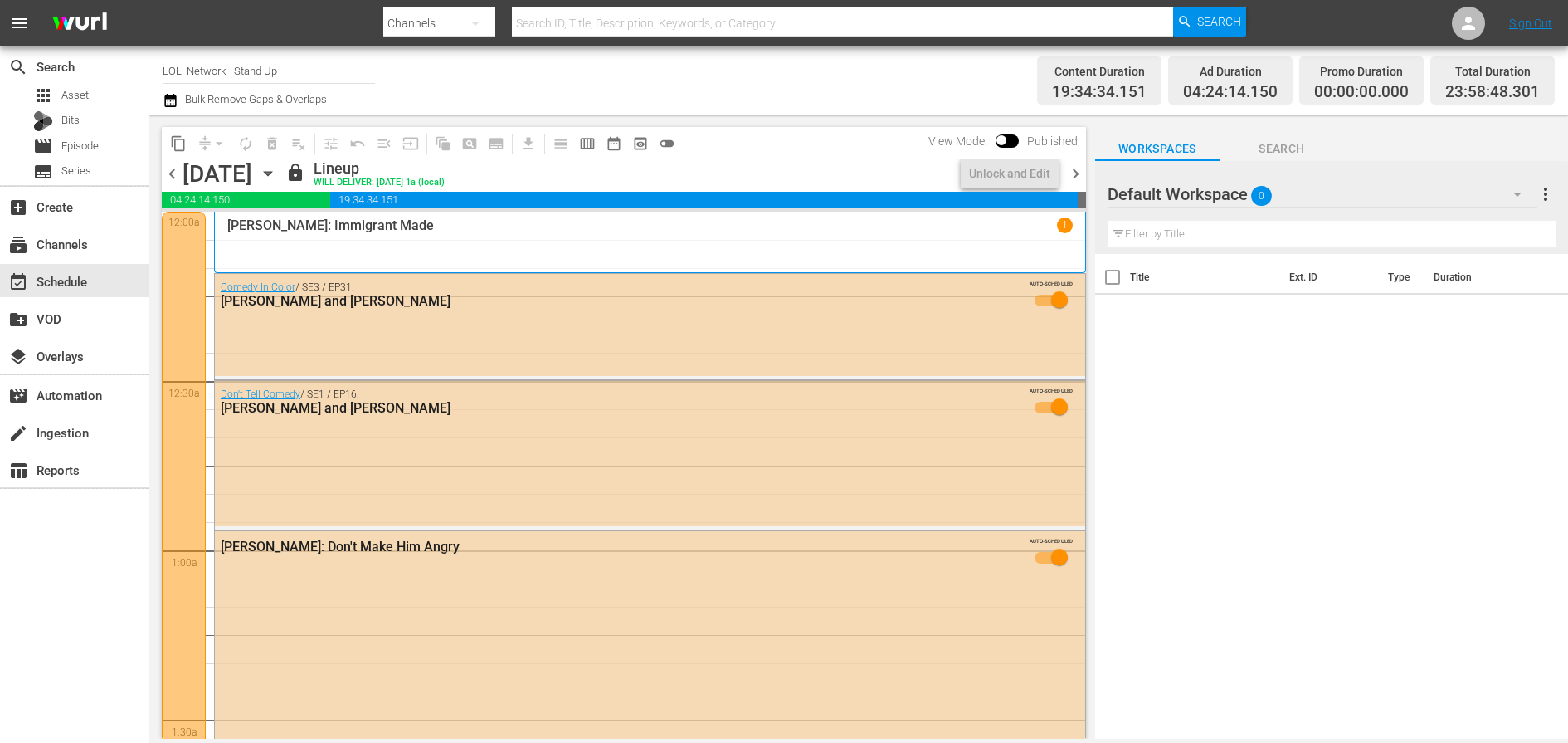
click at [277, 164] on icon "button" at bounding box center [268, 173] width 18 height 18
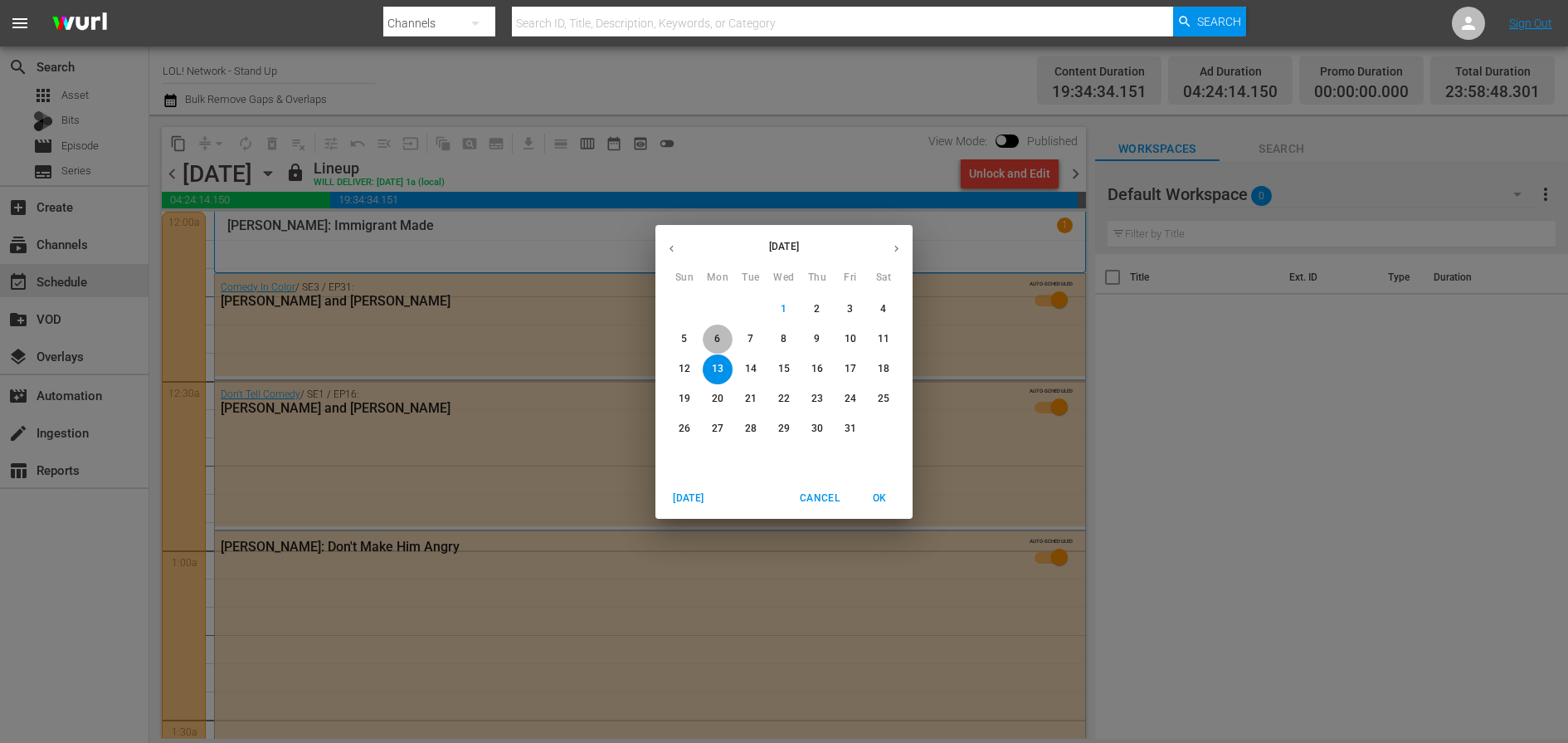
click at [721, 334] on span "6" at bounding box center [718, 339] width 30 height 14
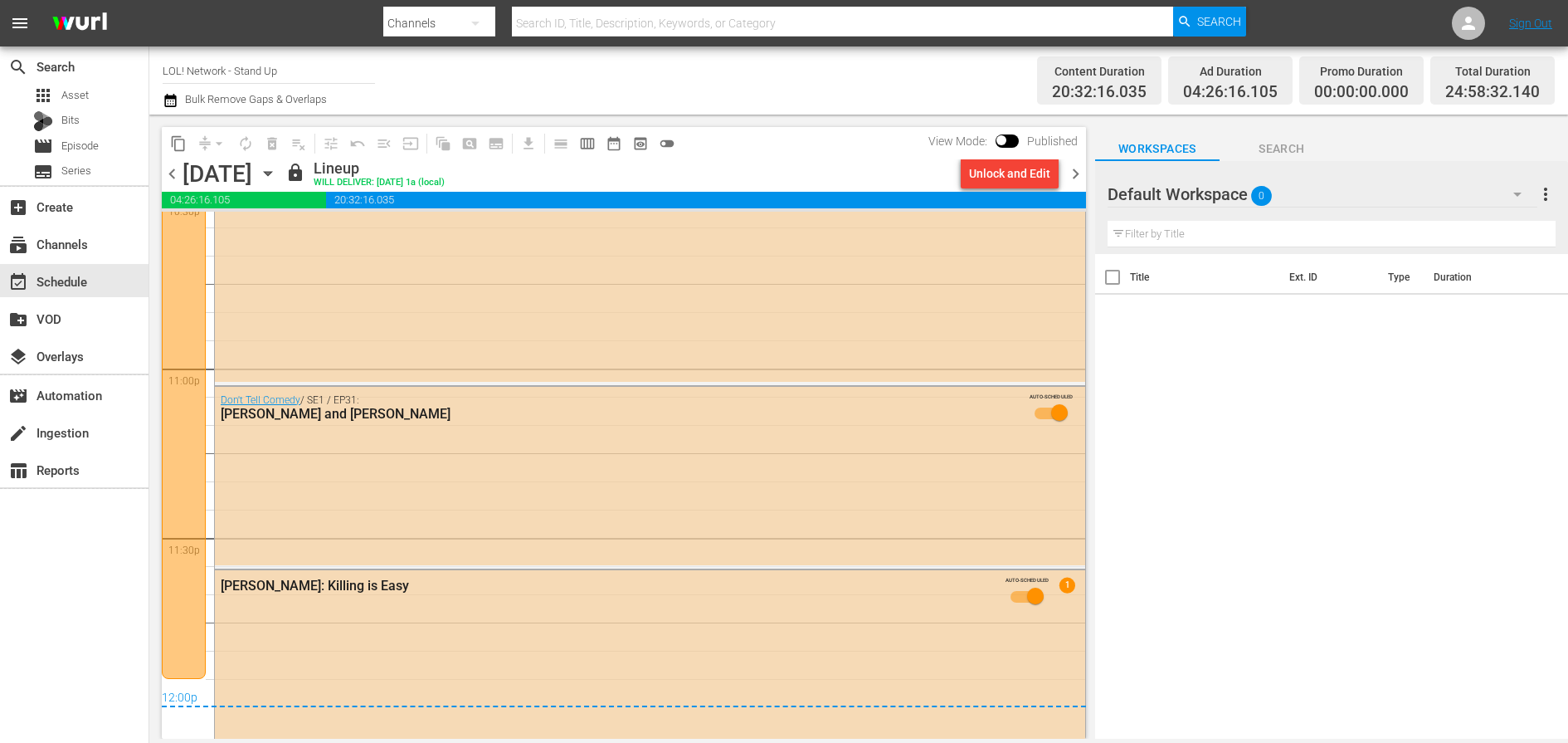
scroll to position [7633, 0]
